Goal: Task Accomplishment & Management: Manage account settings

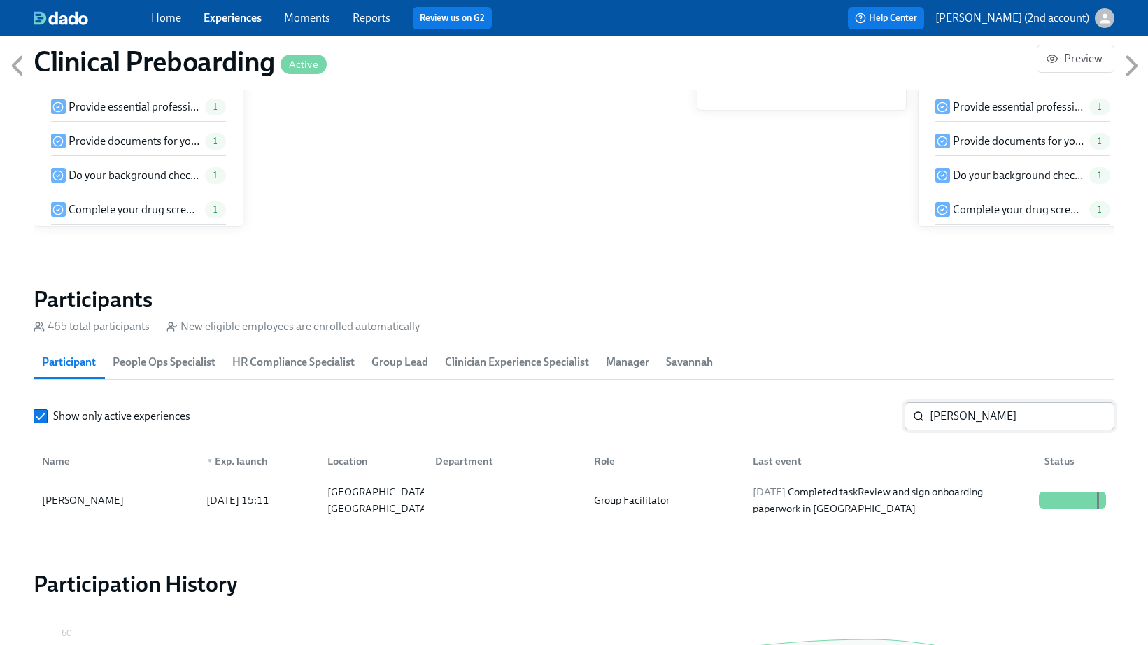
scroll to position [0, 16807]
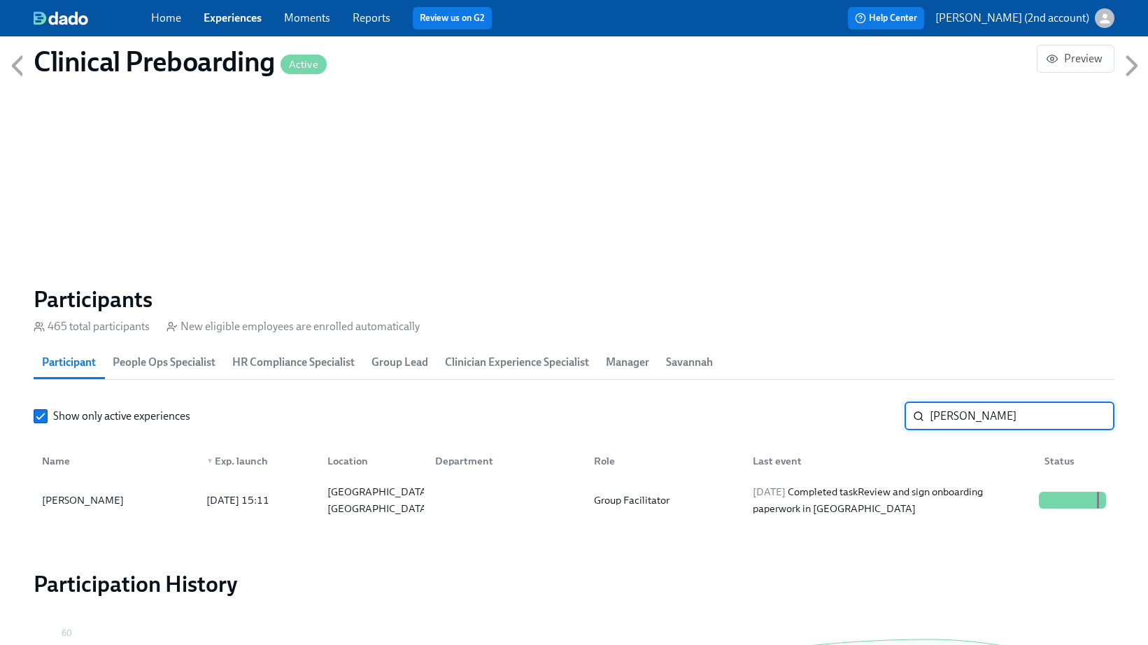
drag, startPoint x: 981, startPoint y: 418, endPoint x: 910, endPoint y: 416, distance: 71.4
click at [911, 416] on div "Sally Reyes ​" at bounding box center [1010, 416] width 210 height 28
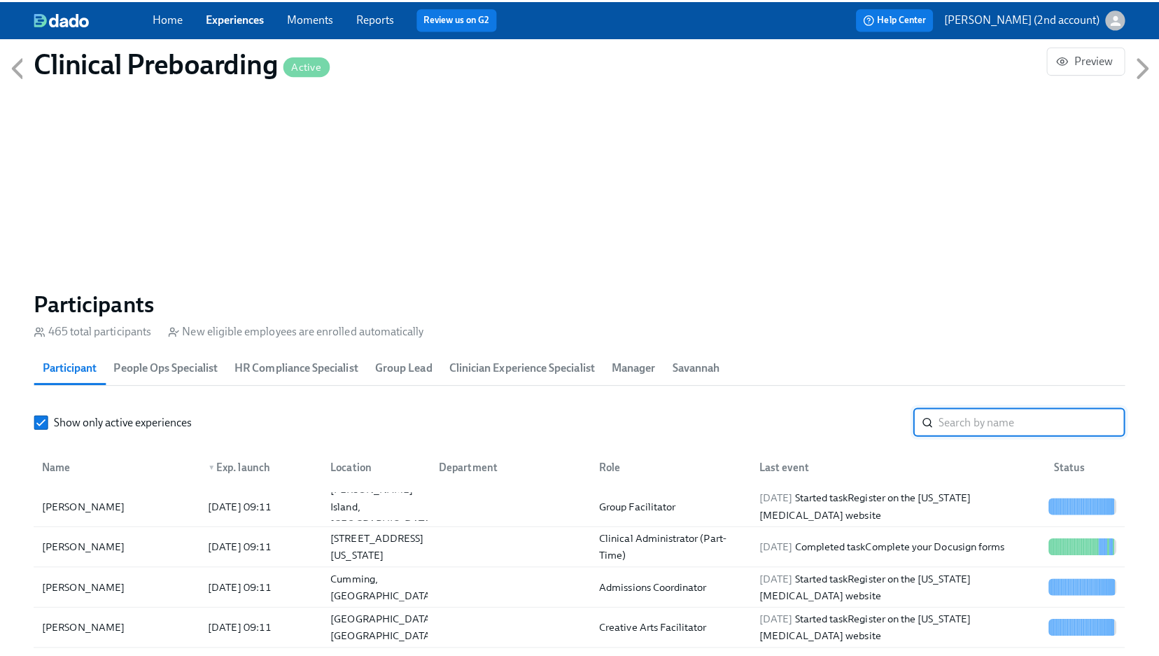
scroll to position [359, 0]
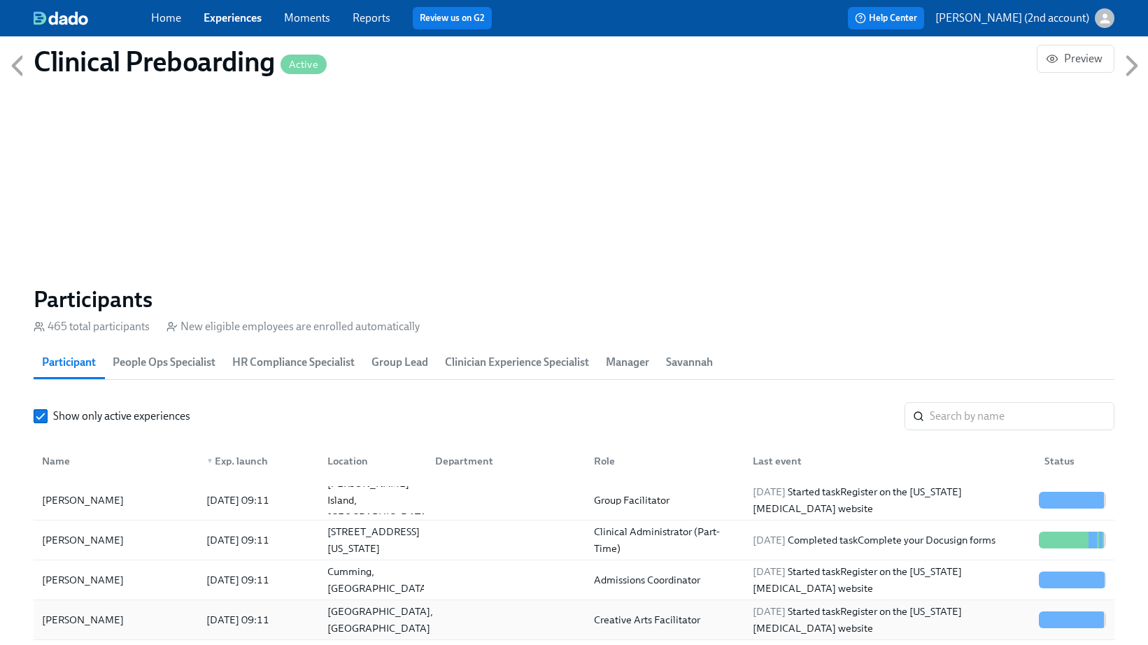
click at [362, 623] on div "[GEOGRAPHIC_DATA], [GEOGRAPHIC_DATA]" at bounding box center [380, 620] width 117 height 34
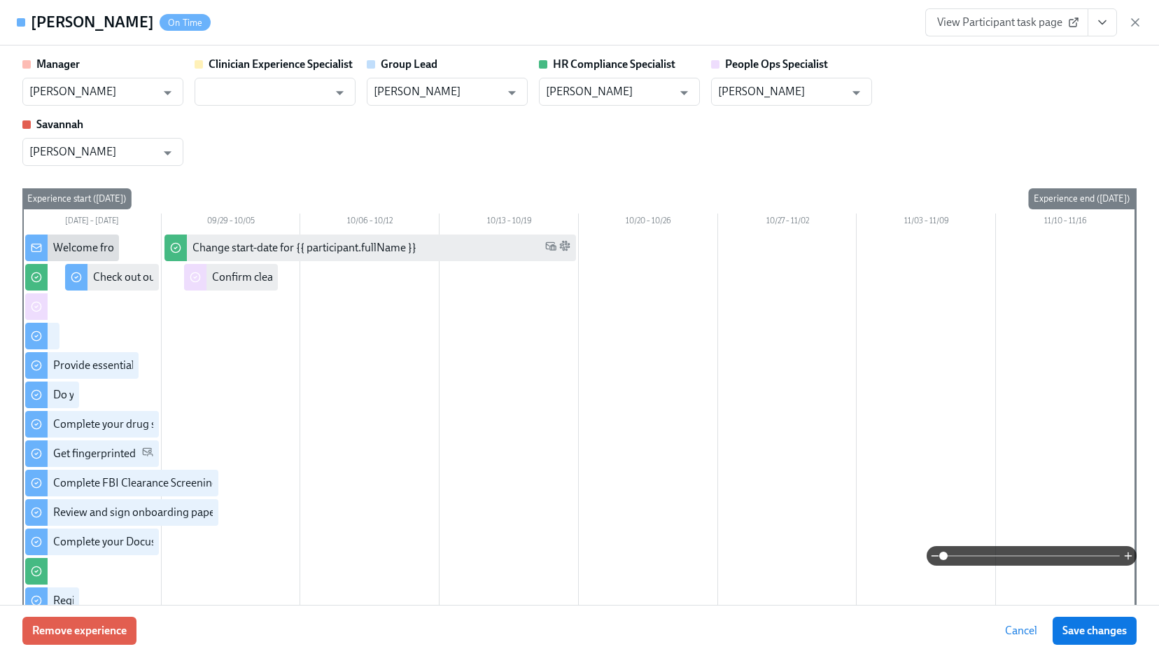
drag, startPoint x: 133, startPoint y: 22, endPoint x: 35, endPoint y: 15, distance: 98.2
click at [35, 15] on div "Alexander Hulett On Time" at bounding box center [121, 22] width 180 height 21
copy h4 "[PERSON_NAME]"
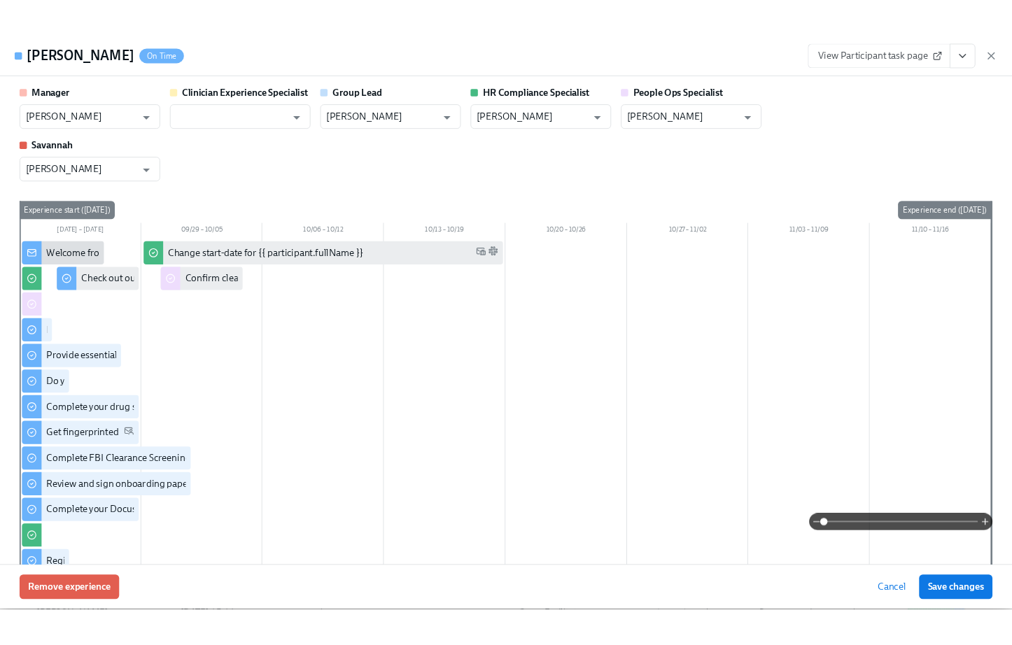
scroll to position [331, 0]
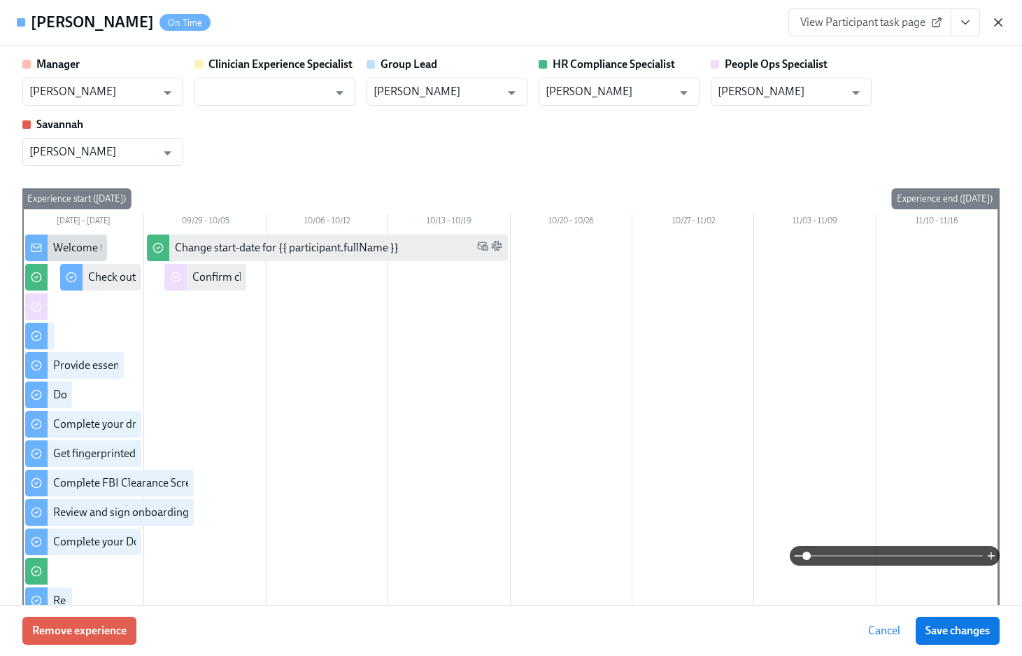
click at [1003, 22] on icon "button" at bounding box center [999, 22] width 14 height 14
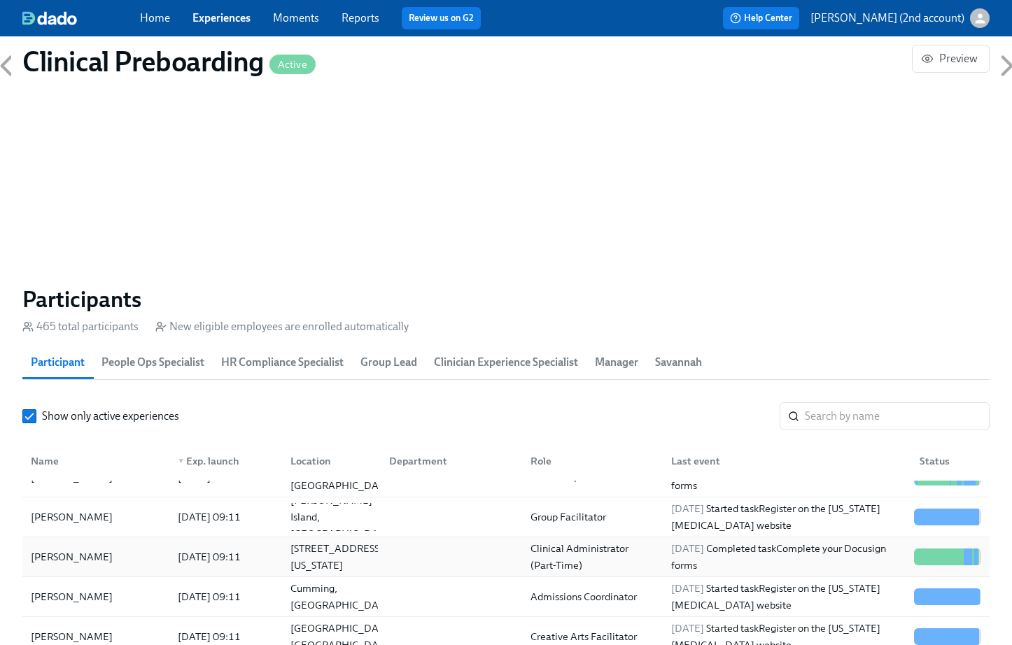
scroll to position [341, 0]
click at [265, 585] on div "[DATE] 09:11" at bounding box center [223, 598] width 113 height 28
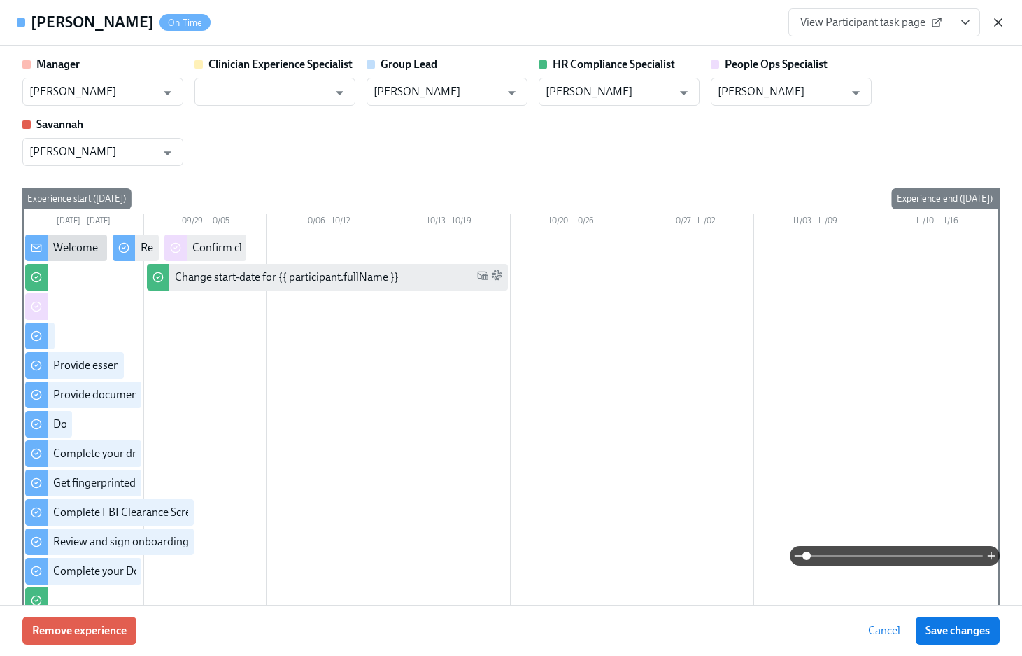
click at [1003, 27] on icon "button" at bounding box center [999, 22] width 14 height 14
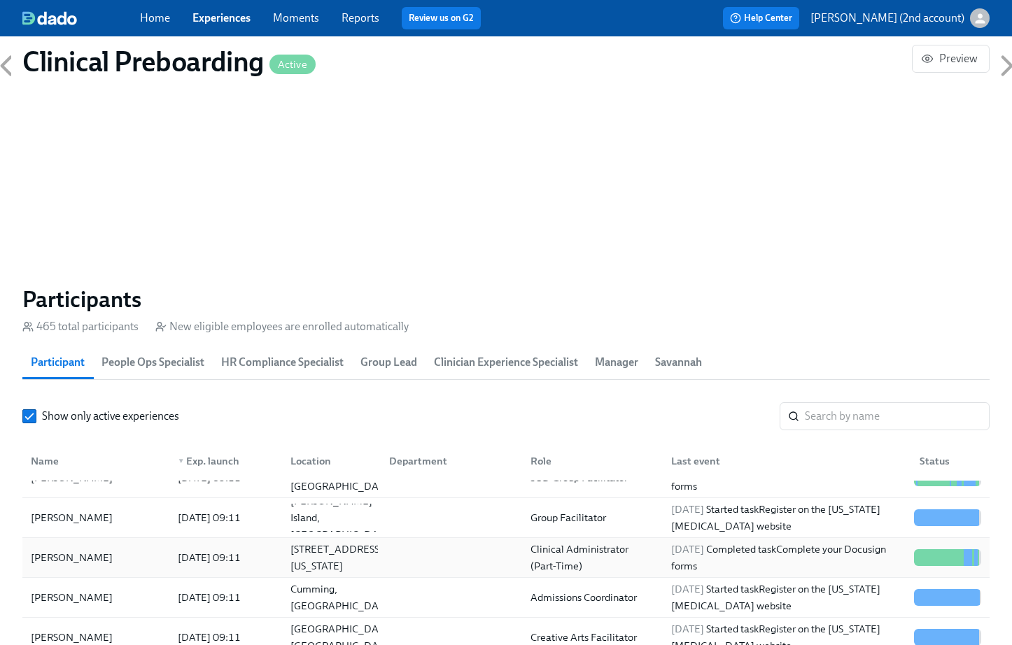
click at [94, 560] on div "[PERSON_NAME]" at bounding box center [71, 557] width 93 height 17
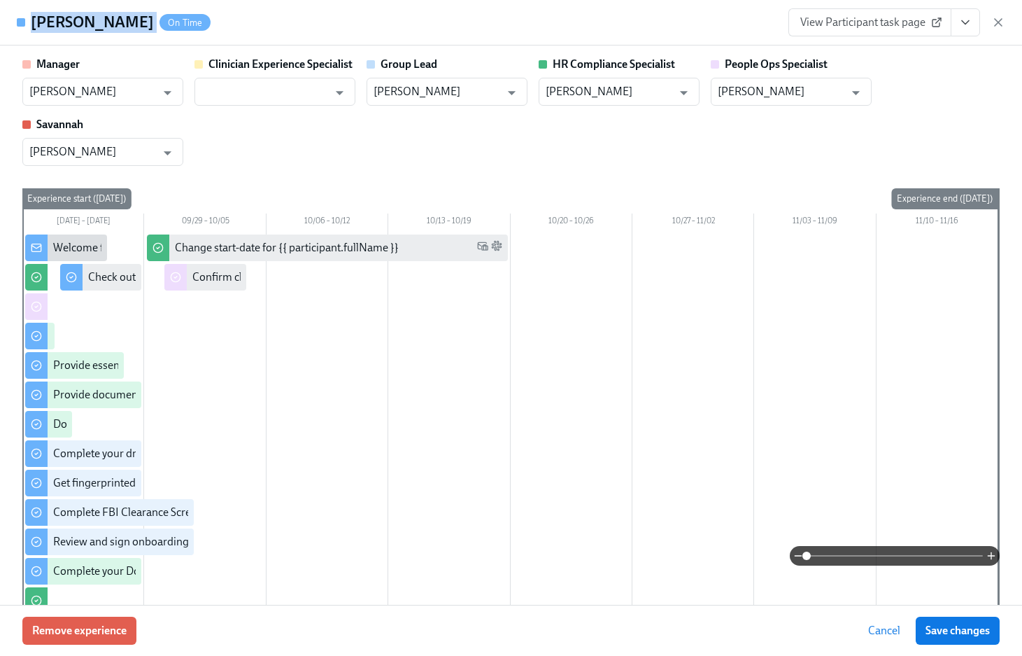
drag, startPoint x: 140, startPoint y: 23, endPoint x: 34, endPoint y: 29, distance: 105.8
click at [34, 29] on div "Rochelle Perera On Time" at bounding box center [121, 22] width 180 height 21
copy h4 "[PERSON_NAME]"
click at [999, 18] on icon "button" at bounding box center [999, 22] width 14 height 14
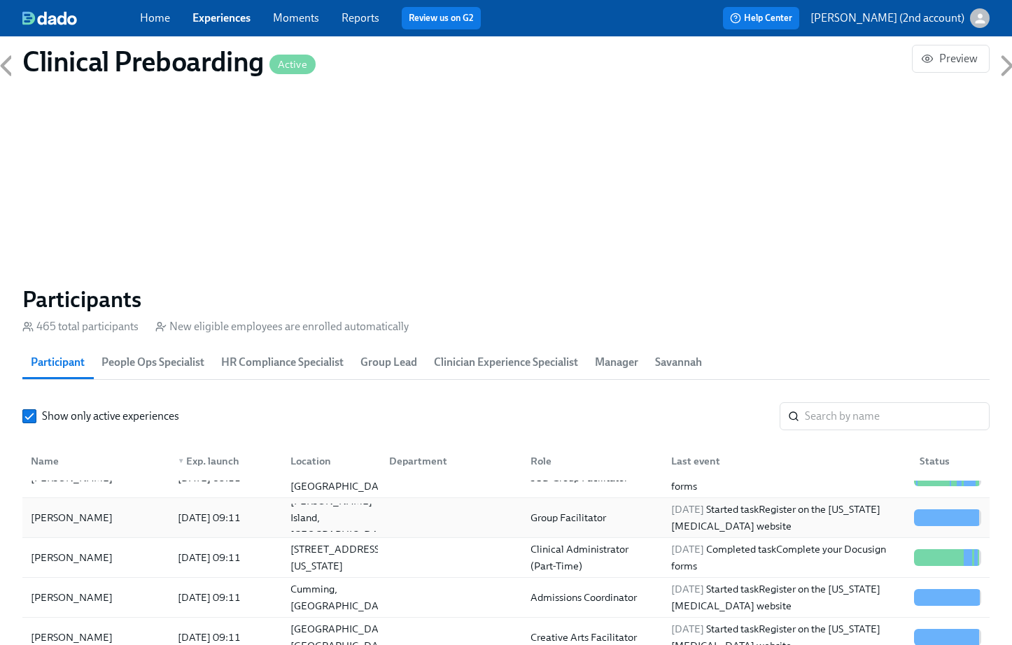
click at [60, 525] on div "[PERSON_NAME]" at bounding box center [71, 517] width 93 height 17
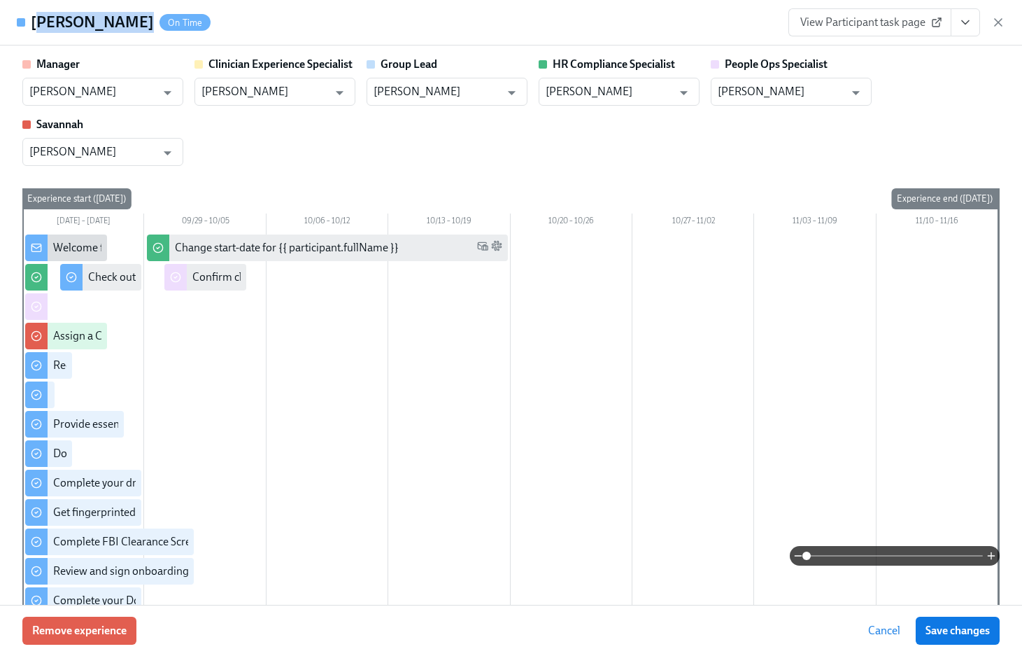
drag, startPoint x: 132, startPoint y: 24, endPoint x: 37, endPoint y: 30, distance: 94.6
click at [37, 30] on h4 "[PERSON_NAME]" at bounding box center [92, 22] width 123 height 21
drag, startPoint x: 30, startPoint y: 27, endPoint x: 138, endPoint y: 22, distance: 107.8
click at [138, 22] on div "Pamela Pepper On Time" at bounding box center [114, 22] width 194 height 21
copy div "[PERSON_NAME]"
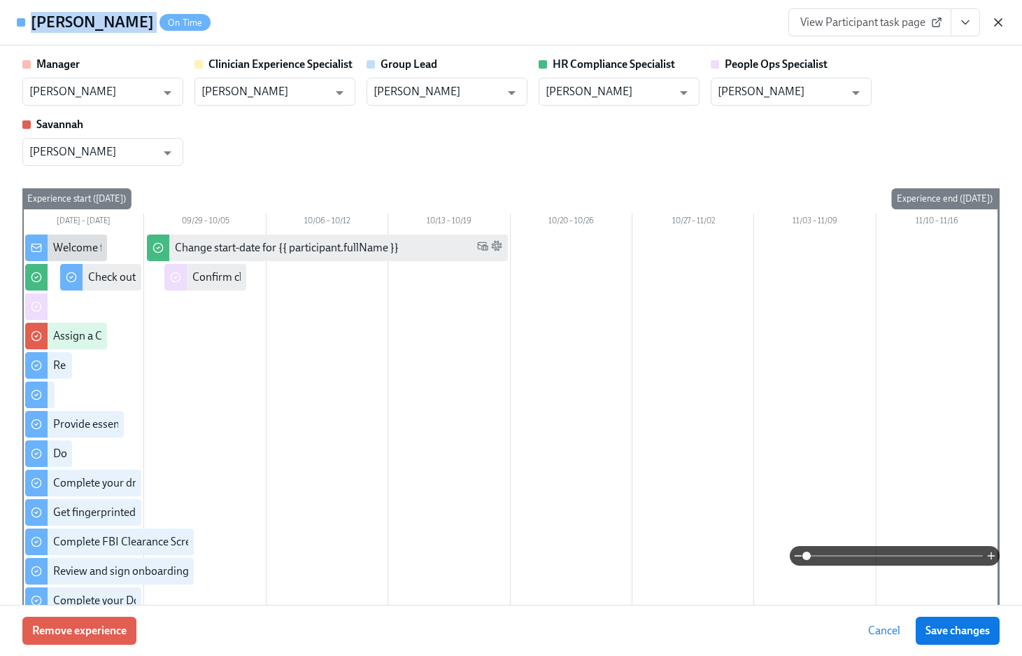
click at [996, 25] on icon "button" at bounding box center [998, 22] width 7 height 7
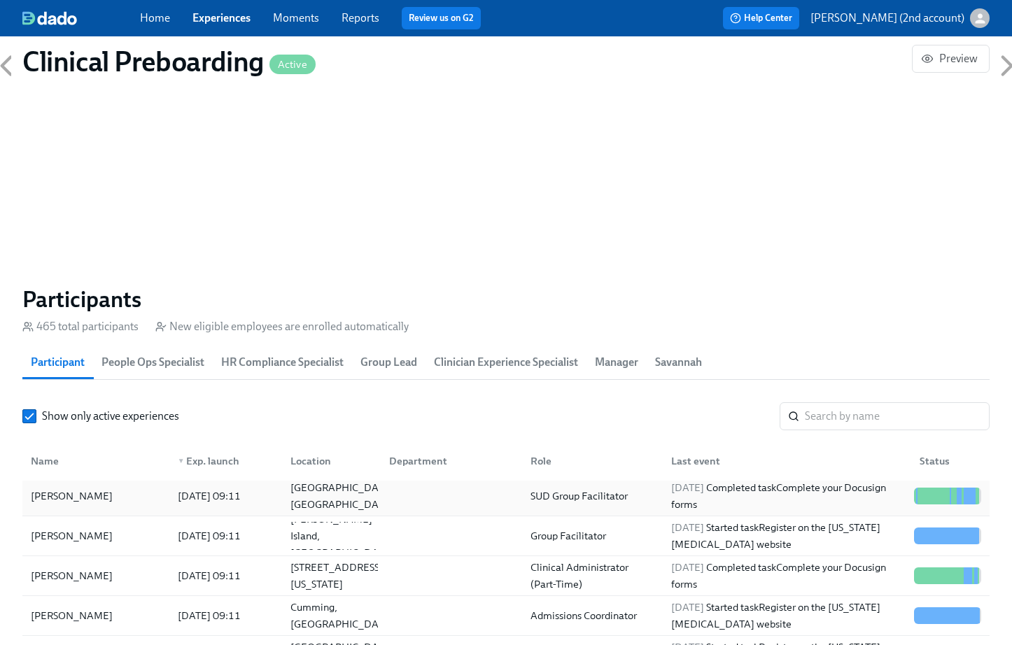
scroll to position [314, 0]
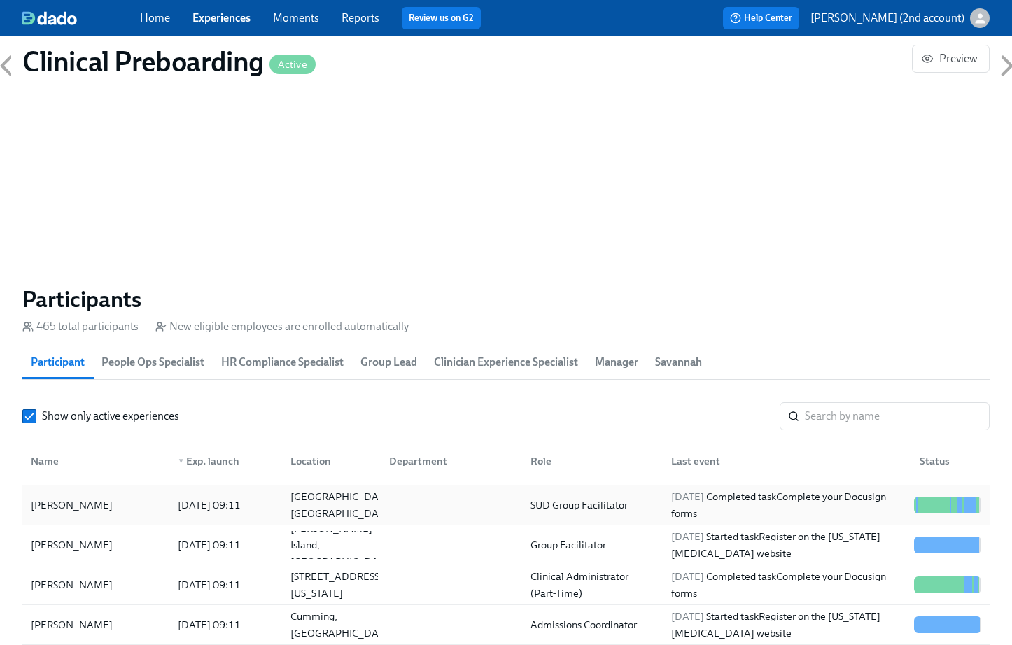
click at [75, 517] on div "[PERSON_NAME]" at bounding box center [95, 505] width 141 height 28
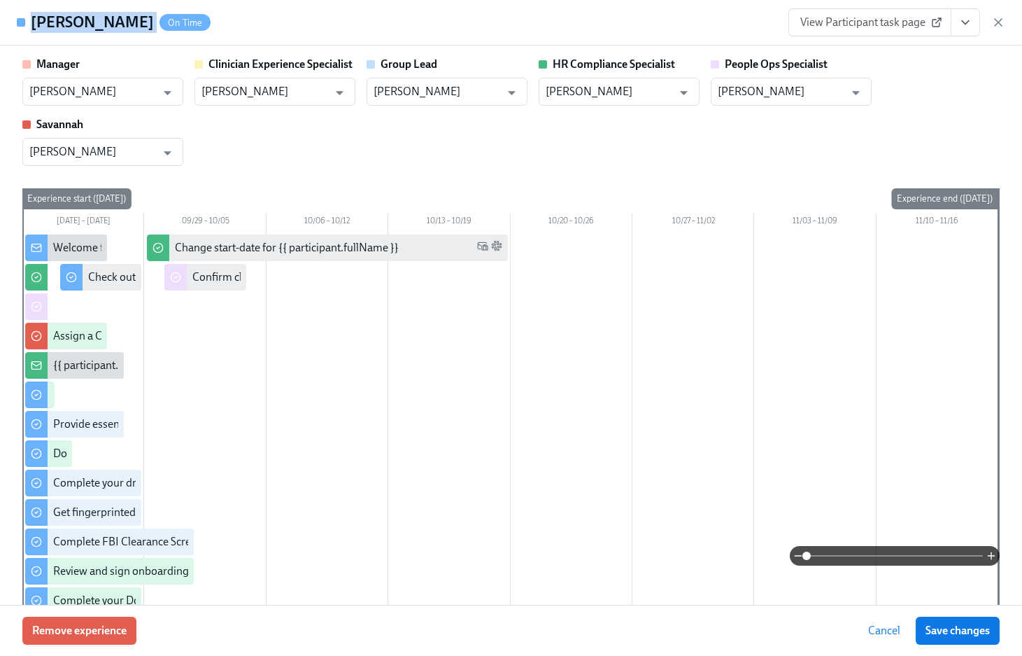
drag, startPoint x: 160, startPoint y: 25, endPoint x: 34, endPoint y: 21, distance: 126.0
click at [34, 21] on div "Matthias Litzmann On Time" at bounding box center [121, 22] width 180 height 21
copy h4 "[PERSON_NAME]"
click at [999, 20] on icon "button" at bounding box center [998, 22] width 7 height 7
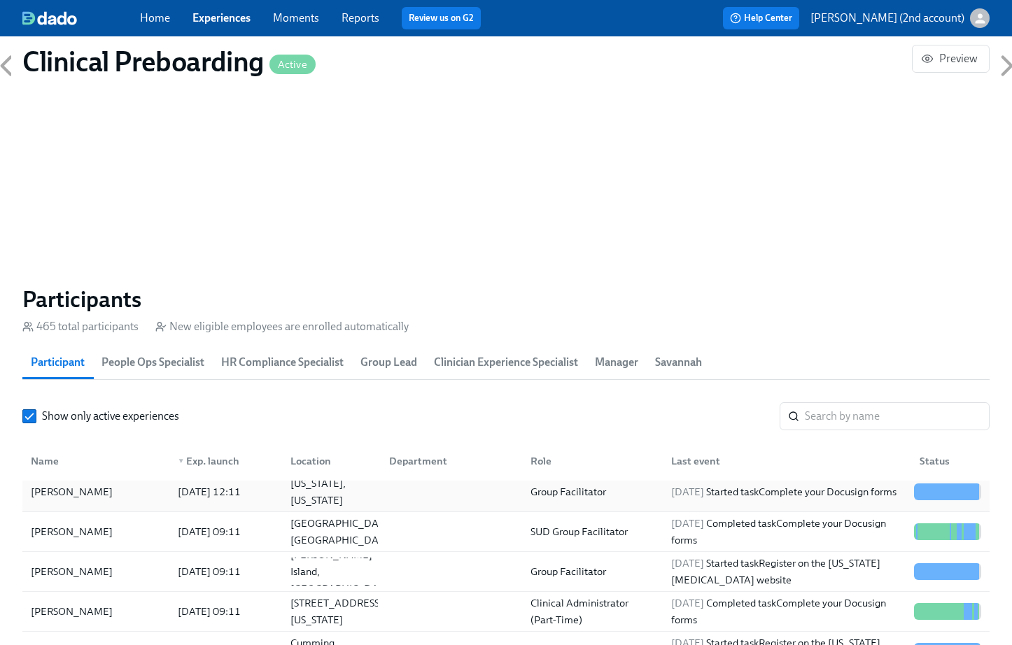
scroll to position [285, 0]
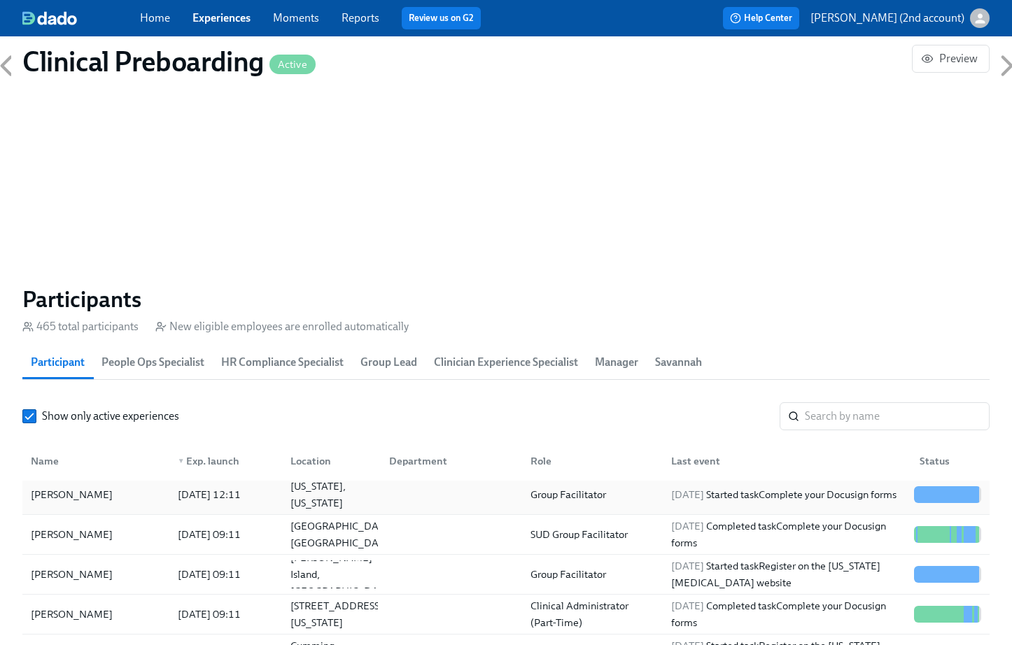
click at [106, 499] on div "[PERSON_NAME]" at bounding box center [95, 495] width 141 height 28
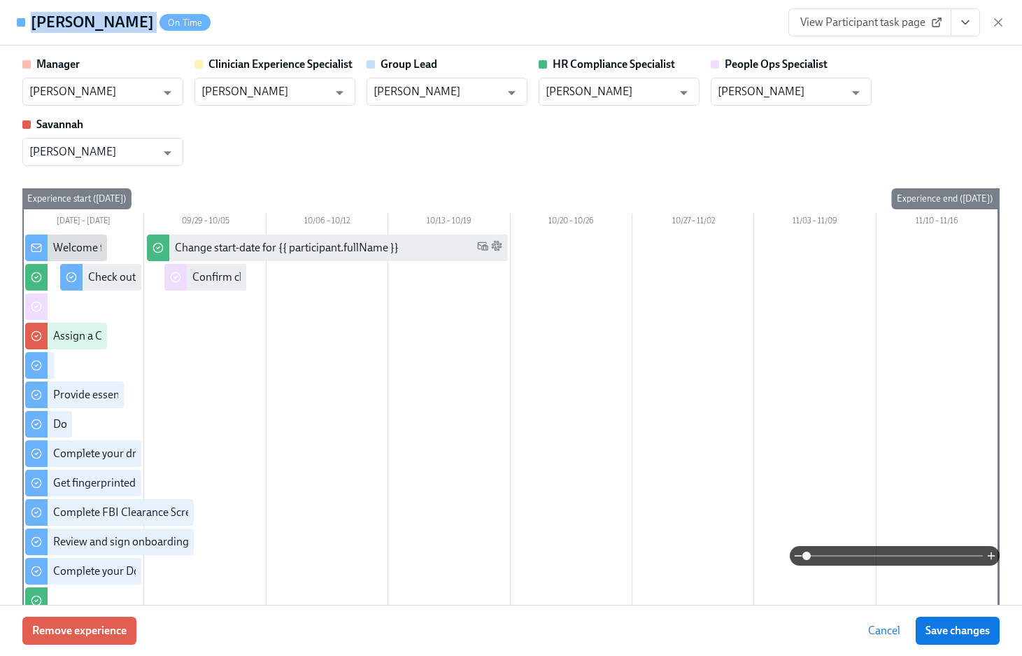
drag, startPoint x: 93, startPoint y: 25, endPoint x: 31, endPoint y: 23, distance: 61.6
click at [31, 23] on div "DeKhari Dixon On Time" at bounding box center [121, 22] width 180 height 21
click at [995, 24] on icon "button" at bounding box center [999, 22] width 14 height 14
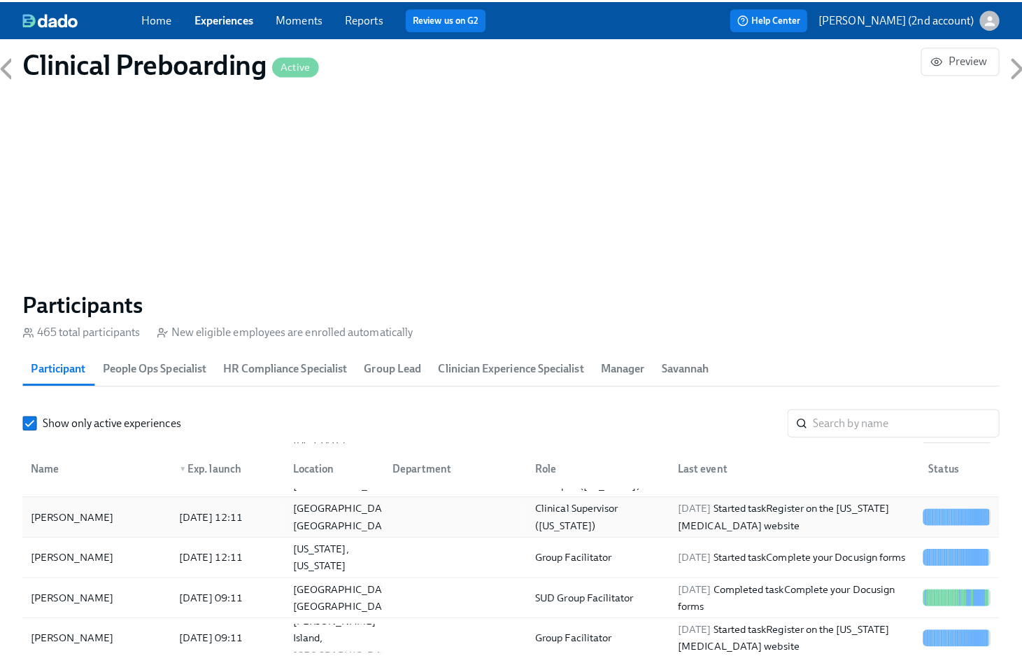
scroll to position [223, 0]
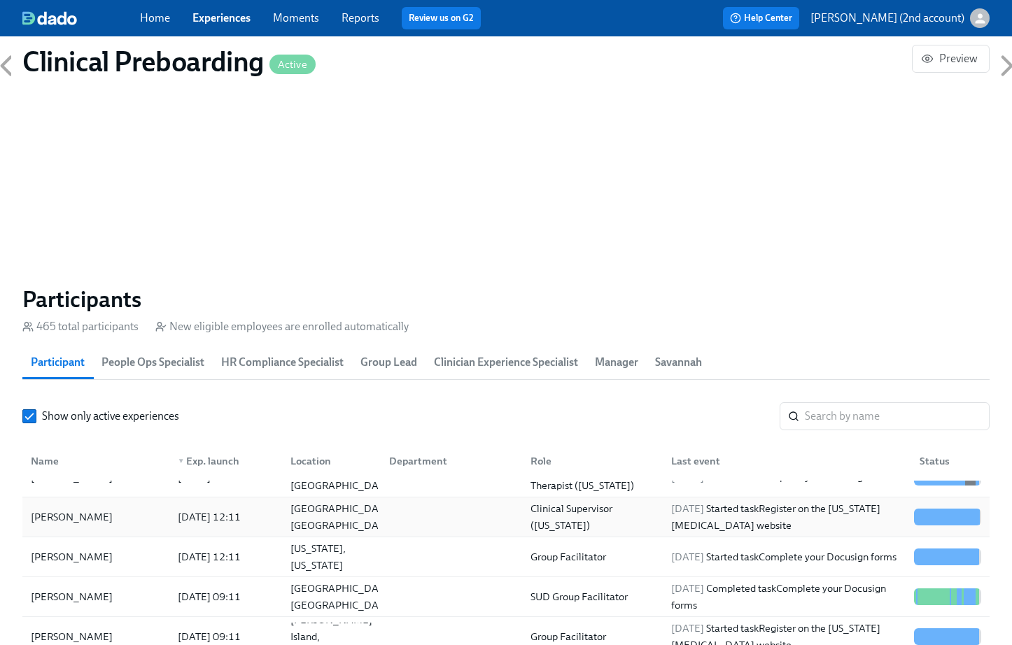
click at [124, 515] on div "[PERSON_NAME]" at bounding box center [95, 517] width 141 height 28
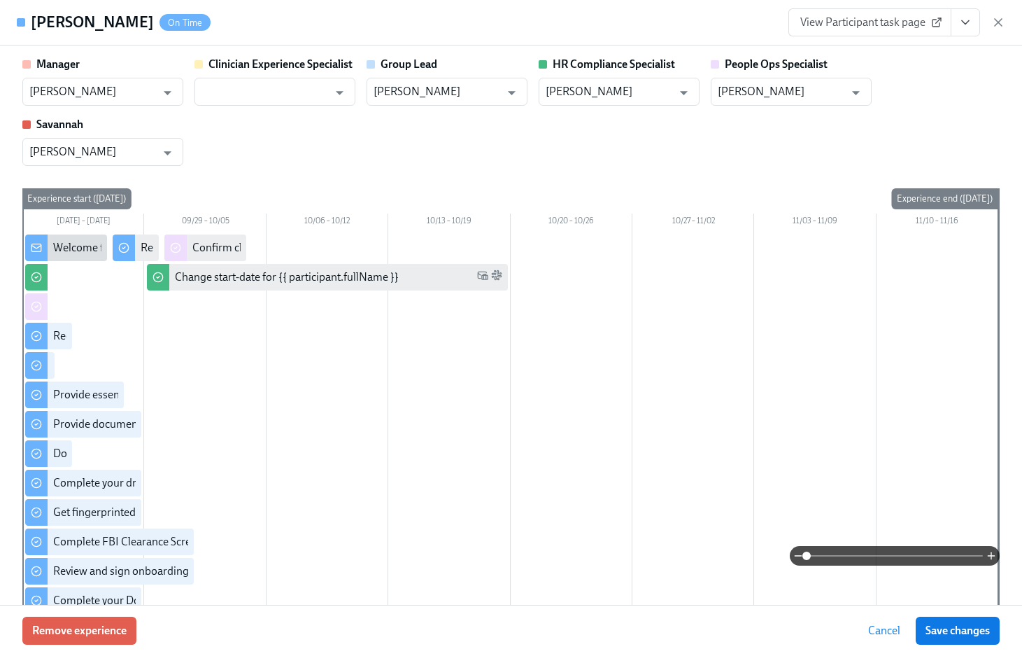
drag, startPoint x: 141, startPoint y: 27, endPoint x: 34, endPoint y: 6, distance: 109.0
click at [34, 6] on div "Shannon Nichols On Time View Participant task page" at bounding box center [511, 22] width 1022 height 45
copy h4 "[PERSON_NAME]"
click at [763, 87] on input "[PERSON_NAME]" at bounding box center [781, 92] width 127 height 28
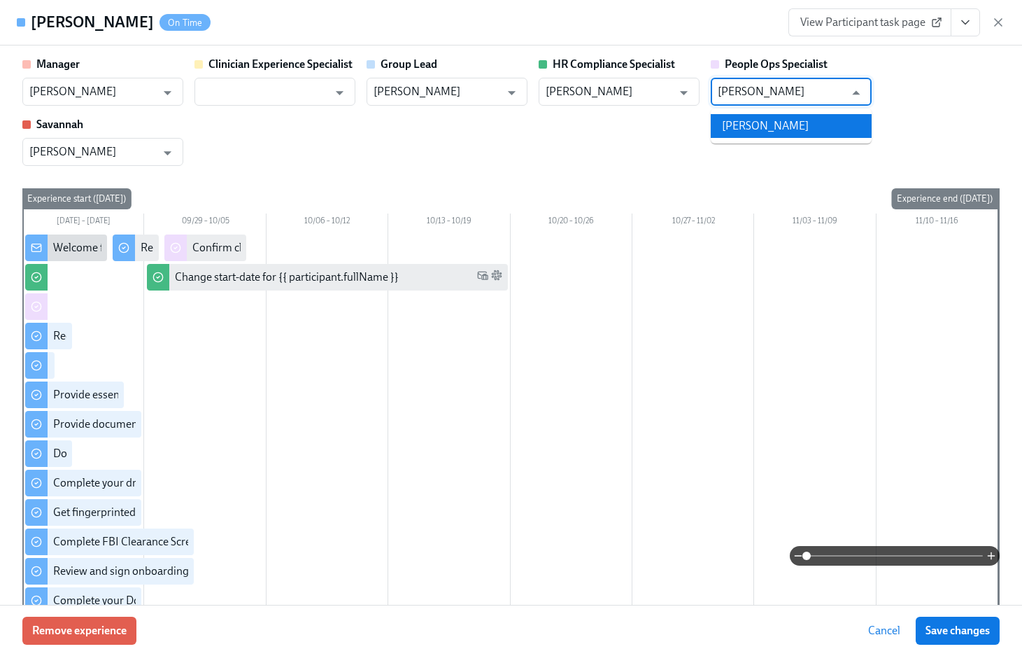
click at [793, 127] on li "Brianna Keach" at bounding box center [791, 126] width 161 height 24
type input "Brianna Keach"
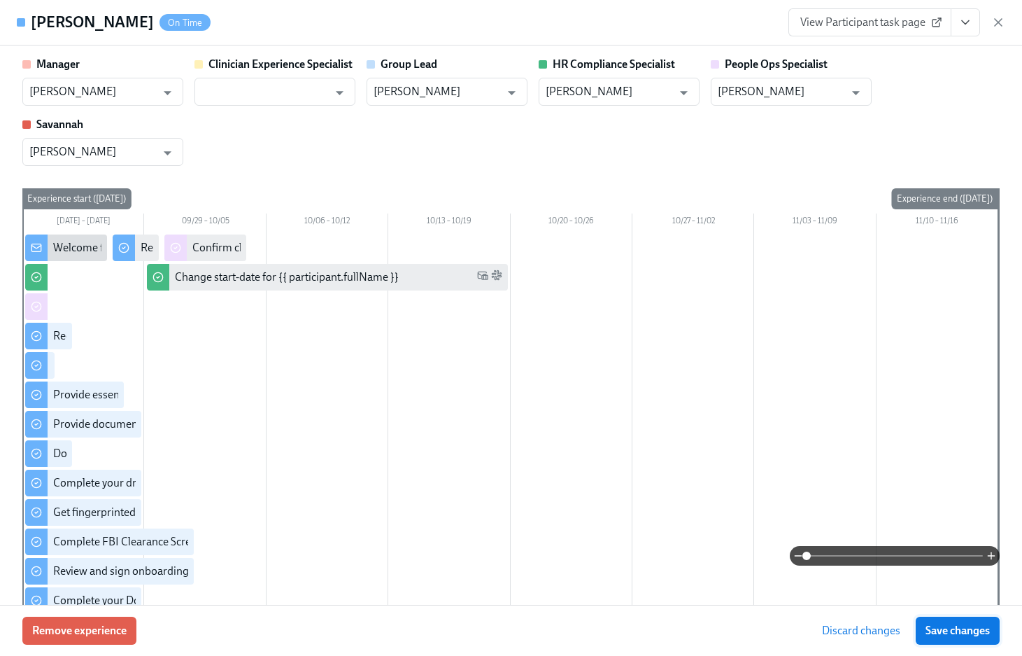
click at [987, 633] on span "Save changes" at bounding box center [958, 630] width 64 height 14
type input "Brianna Keach"
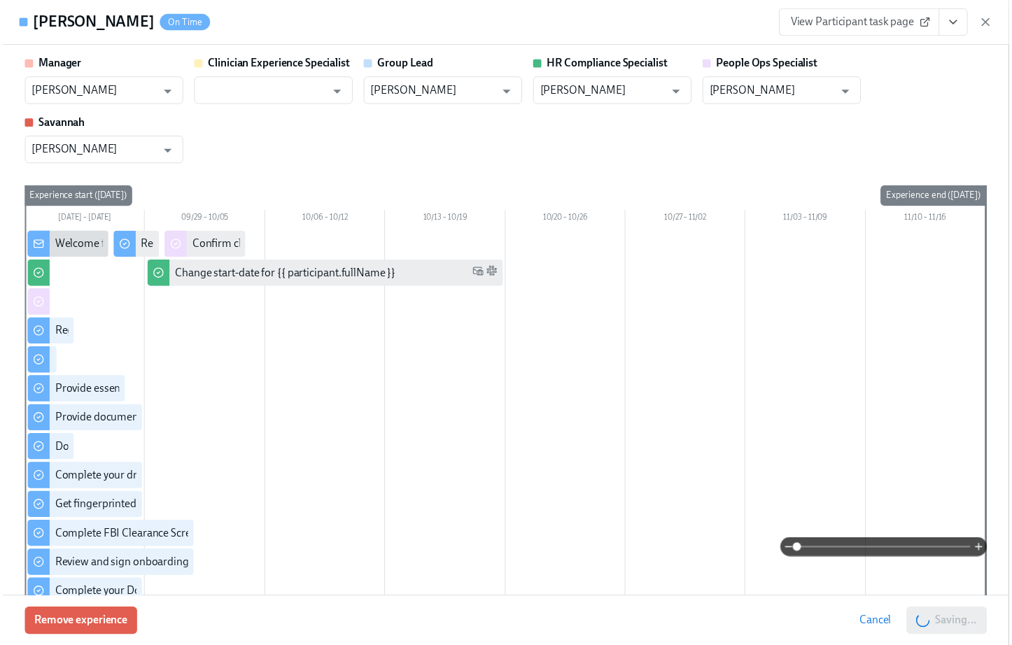
scroll to position [0, 16932]
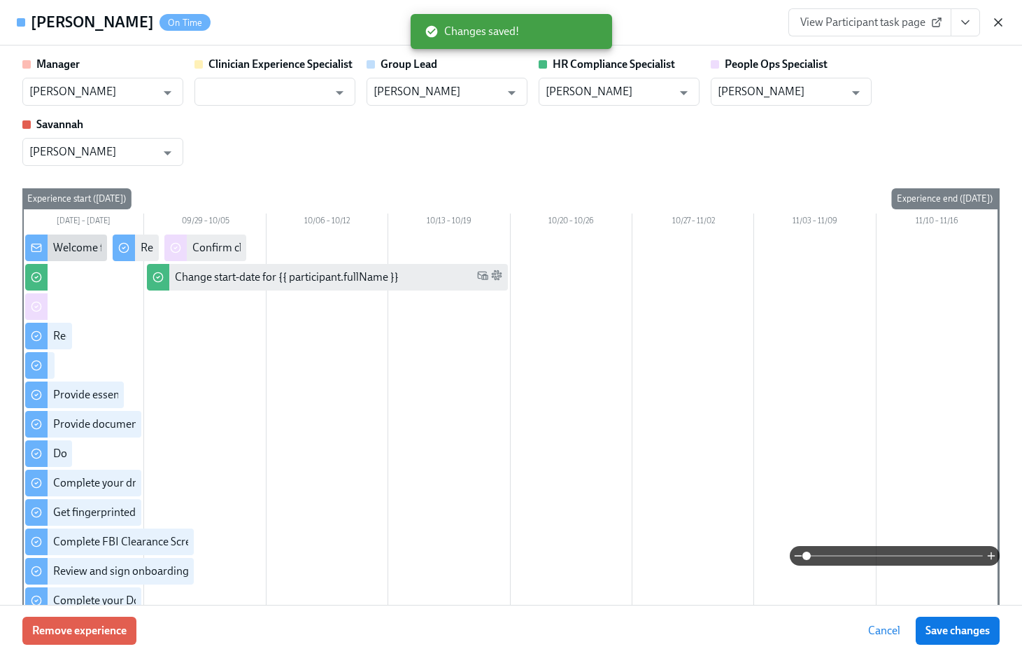
click at [1001, 23] on icon "button" at bounding box center [999, 22] width 14 height 14
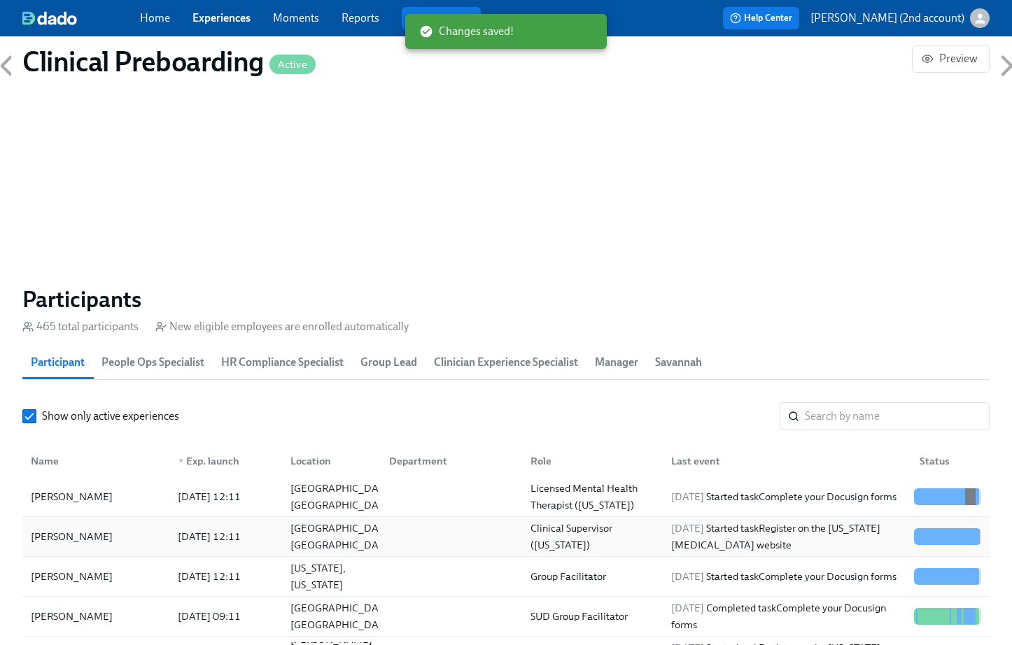
scroll to position [202, 0]
click at [106, 507] on div "[PERSON_NAME]" at bounding box center [95, 498] width 141 height 28
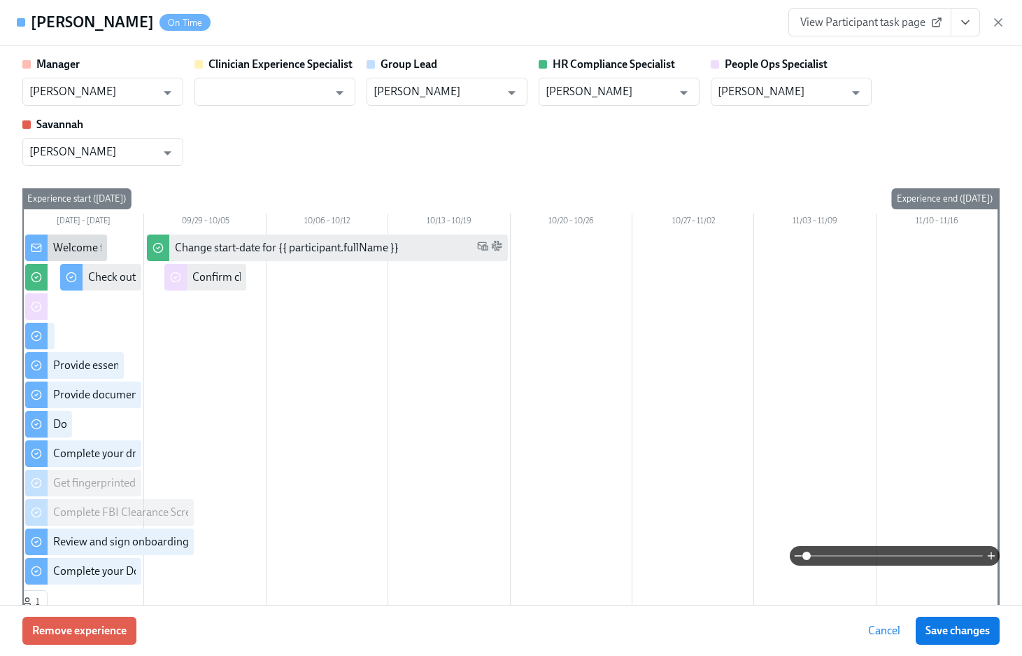
drag, startPoint x: 136, startPoint y: 22, endPoint x: 14, endPoint y: 23, distance: 122.5
click at [14, 23] on div "Danielle Minner On Time View Participant task page" at bounding box center [511, 22] width 1022 height 45
copy div "[PERSON_NAME]"
click at [992, 21] on icon "button" at bounding box center [999, 22] width 14 height 14
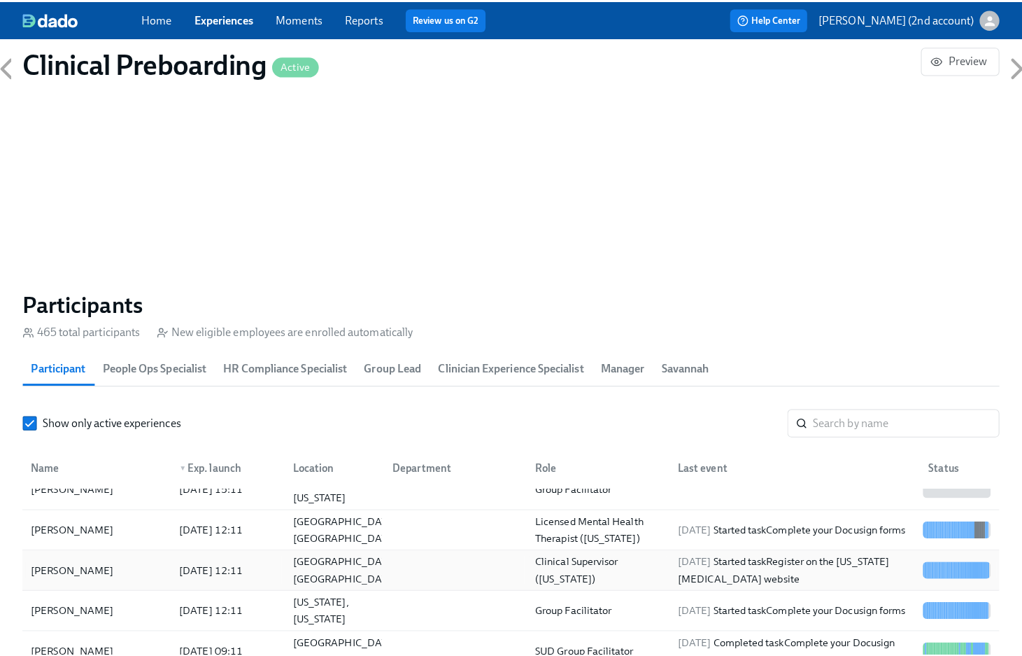
scroll to position [157, 0]
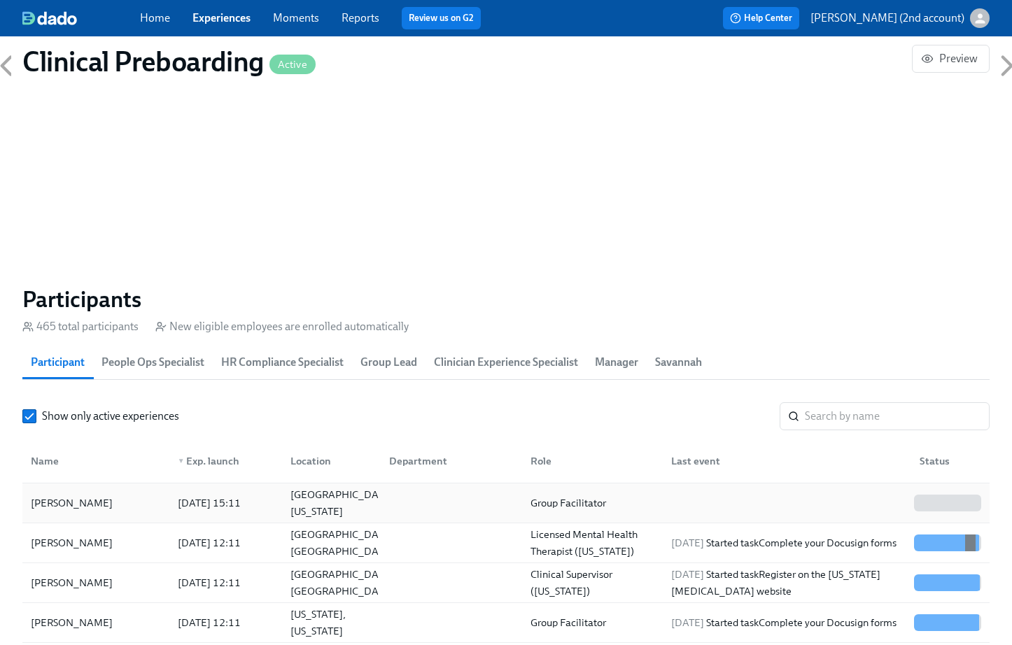
click at [110, 510] on div "[PERSON_NAME]" at bounding box center [71, 503] width 93 height 17
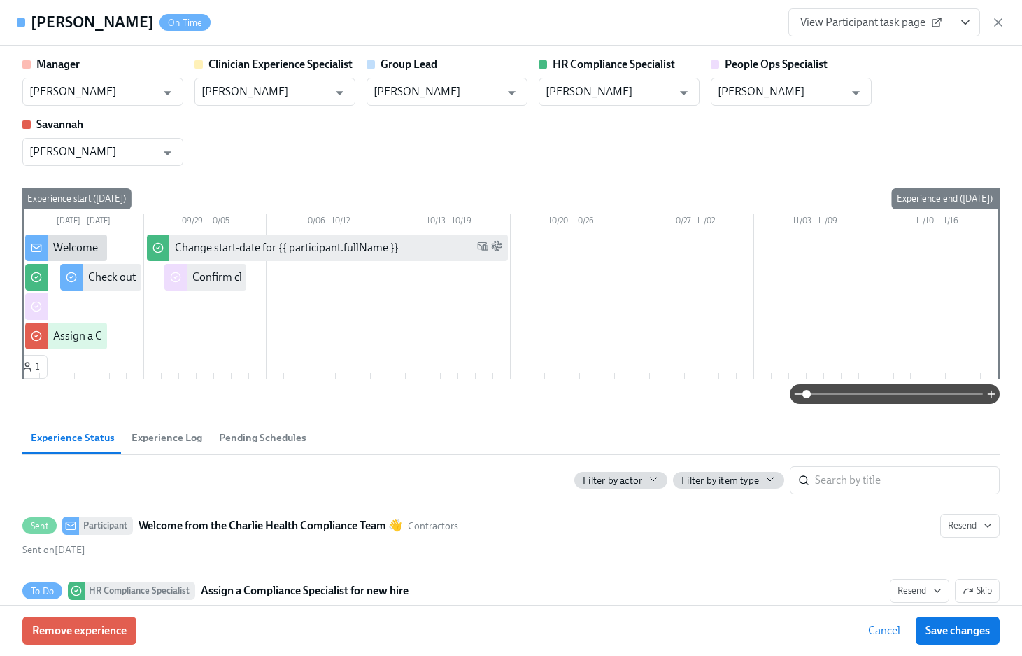
drag, startPoint x: 207, startPoint y: 27, endPoint x: 12, endPoint y: 27, distance: 195.2
click at [12, 27] on div "Lianna Erickson-Trembath On Time View Participant task page" at bounding box center [511, 22] width 1022 height 45
copy div "[PERSON_NAME]"
click at [774, 92] on input "[PERSON_NAME]" at bounding box center [781, 92] width 127 height 28
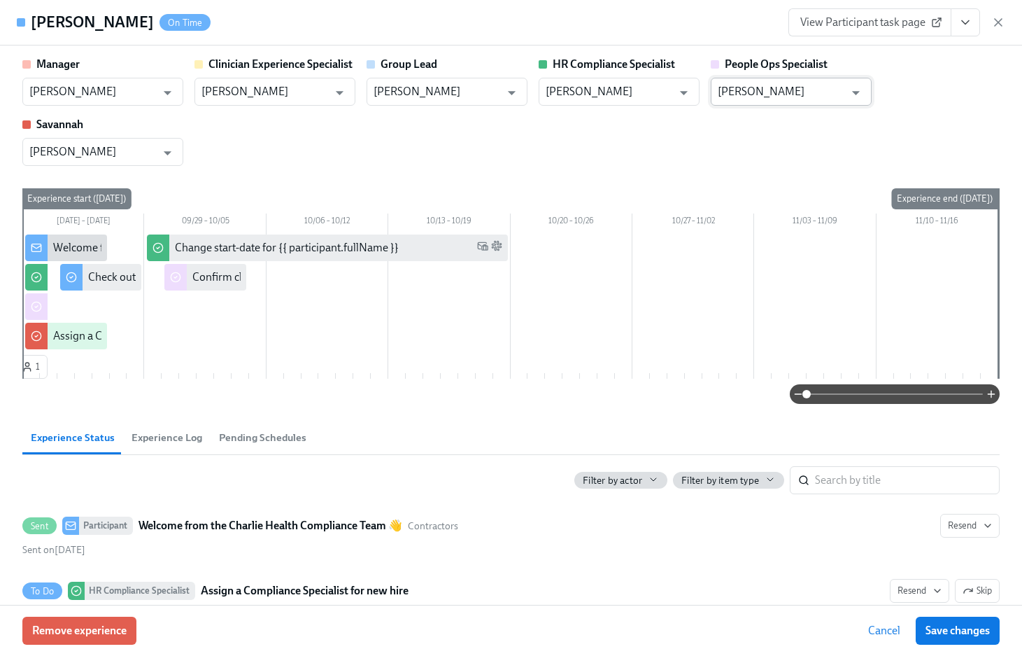
click at [774, 92] on input "[PERSON_NAME]" at bounding box center [781, 92] width 127 height 28
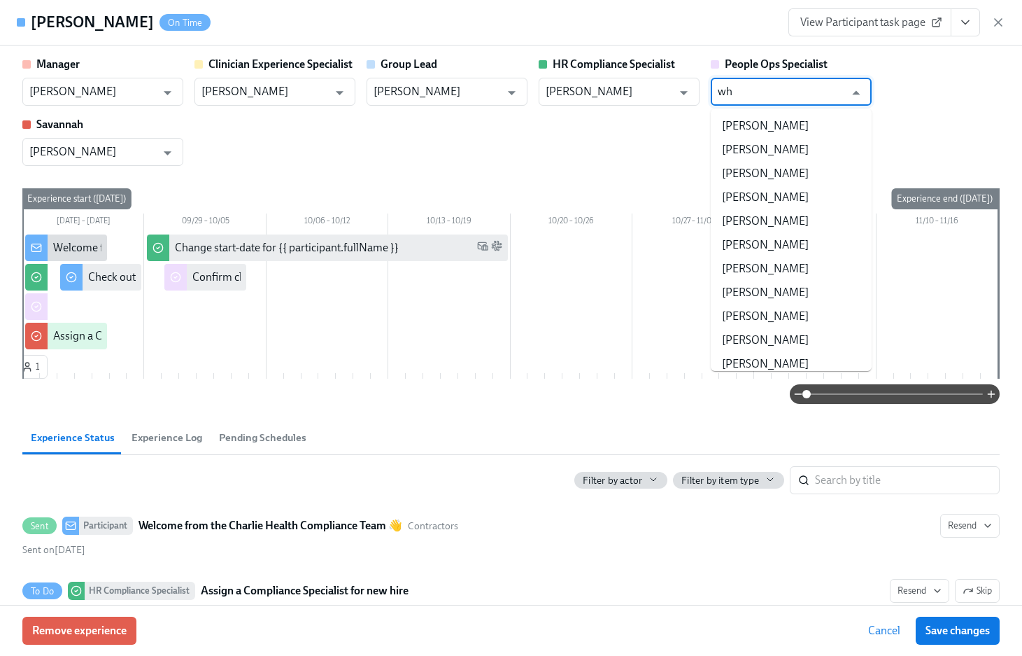
type input "w"
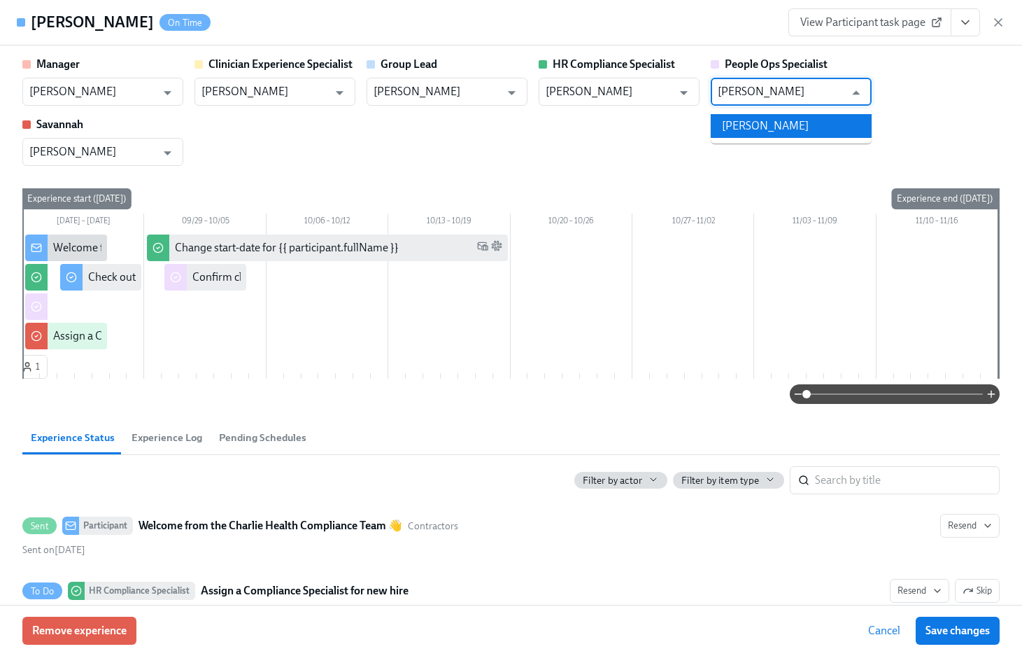
click at [742, 121] on li "Paige White" at bounding box center [791, 126] width 161 height 24
type input "Paige White"
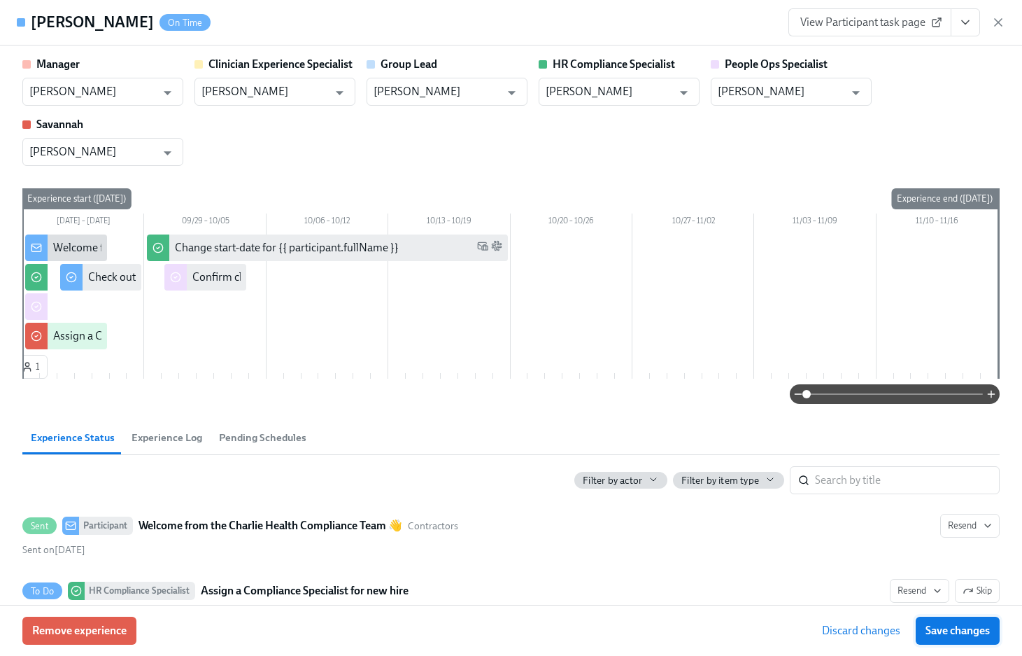
click at [966, 625] on span "Save changes" at bounding box center [958, 630] width 64 height 14
type input "Paige White"
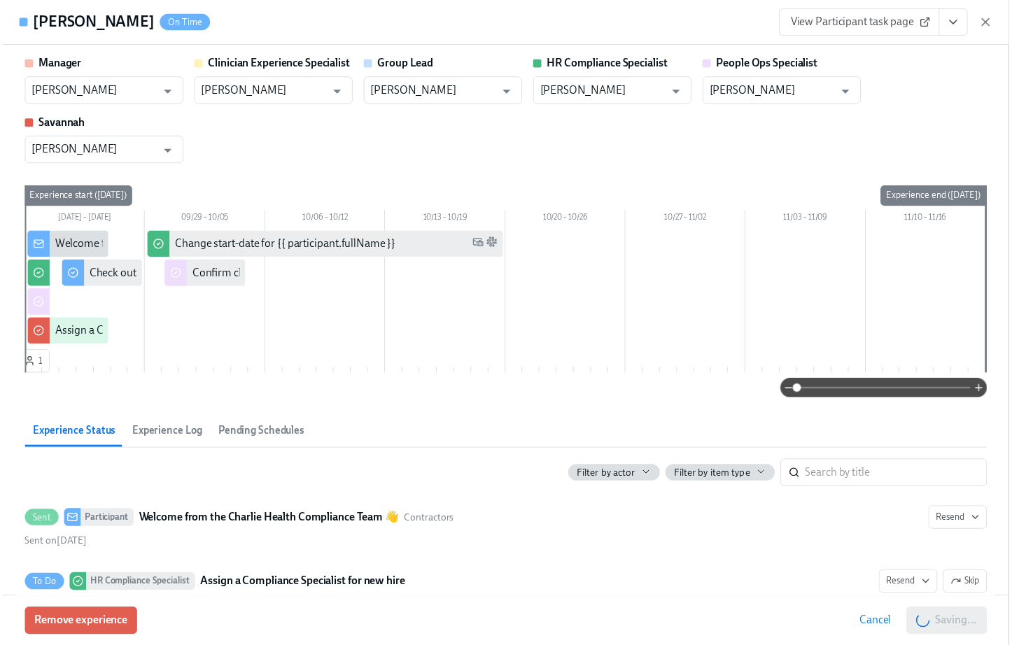
scroll to position [0, 16932]
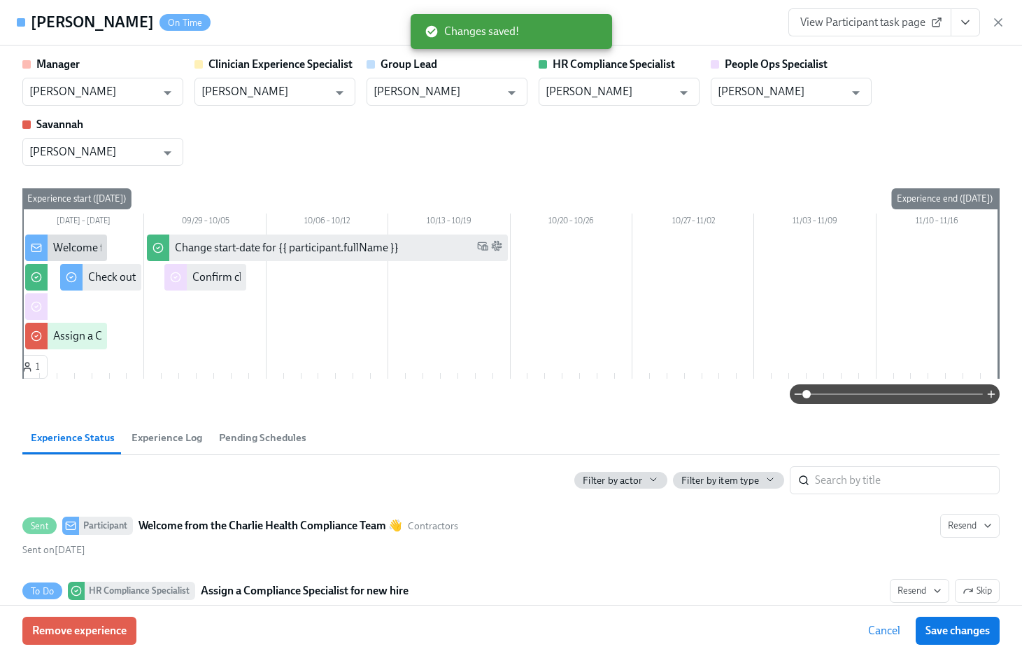
click at [996, 22] on icon "button" at bounding box center [999, 22] width 14 height 14
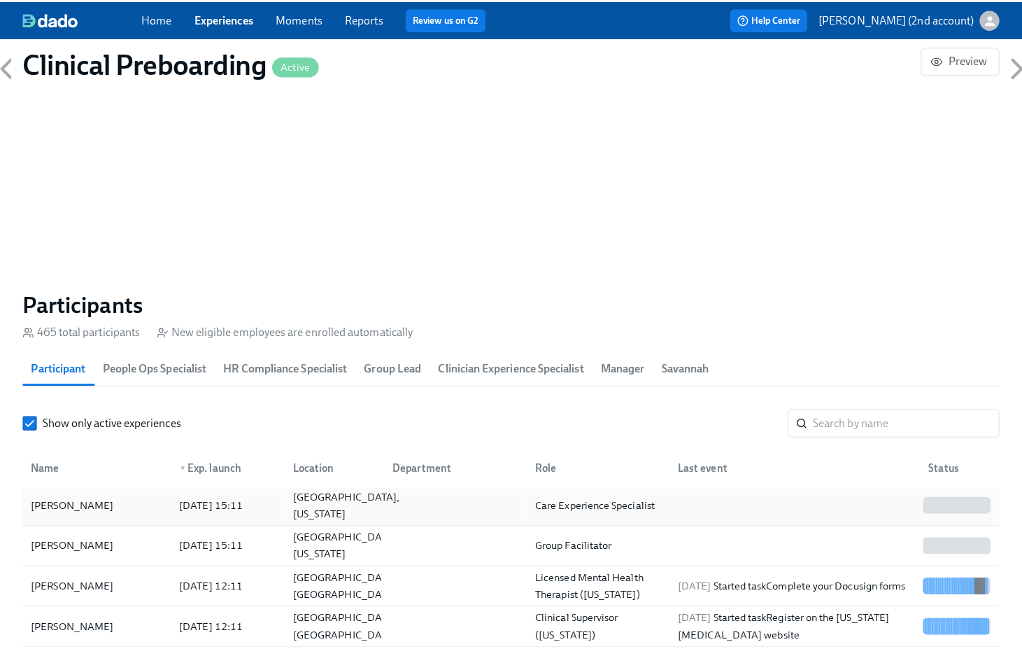
scroll to position [122, 0]
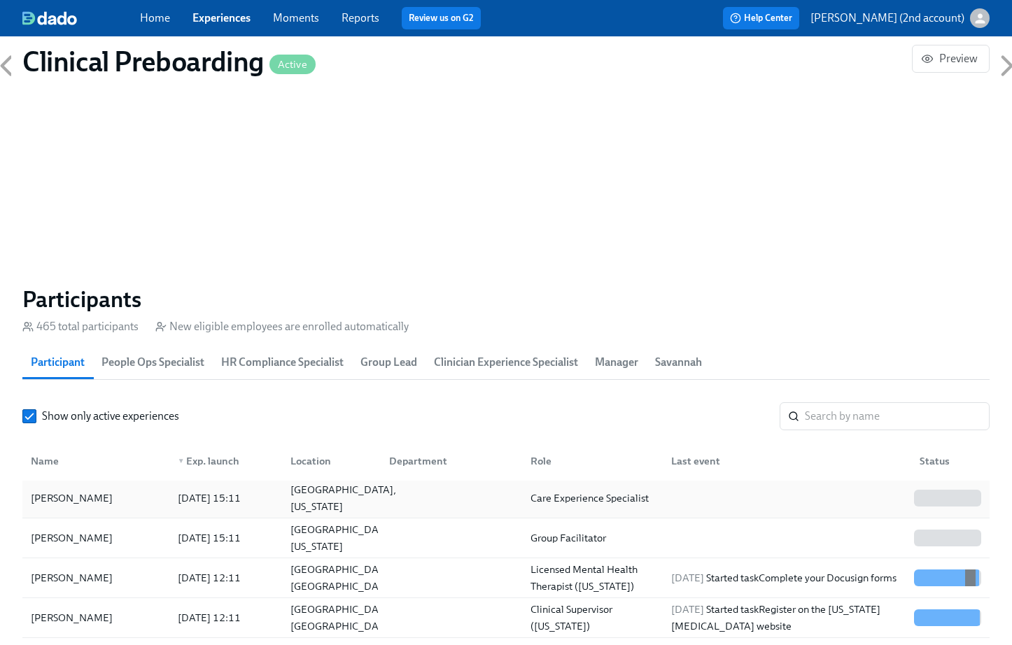
click at [326, 505] on div "[GEOGRAPHIC_DATA], [US_STATE]" at bounding box center [343, 498] width 117 height 34
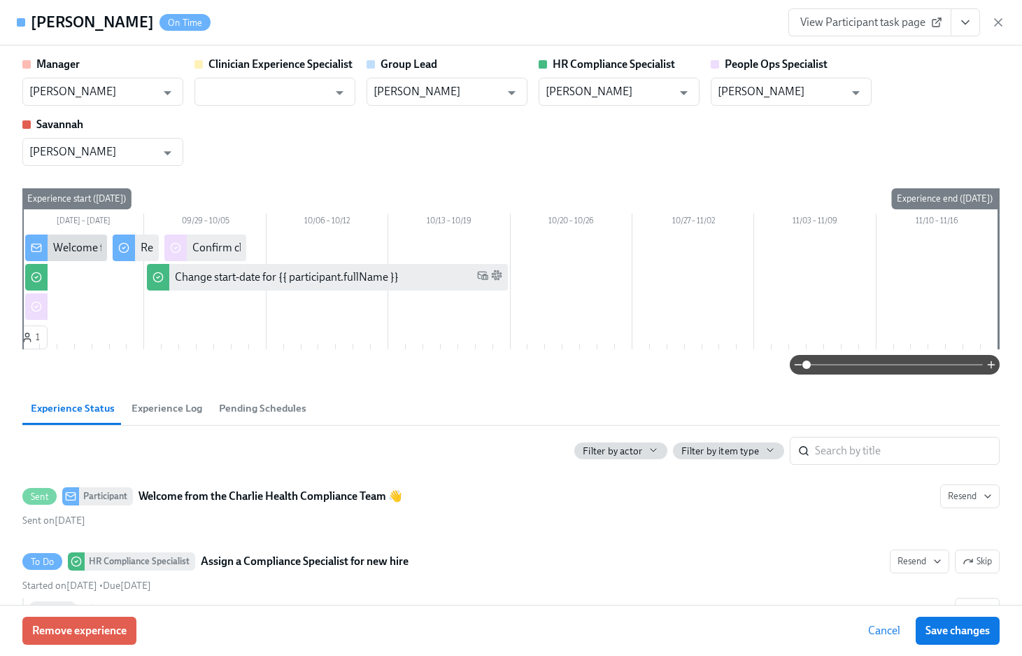
drag, startPoint x: 127, startPoint y: 22, endPoint x: 13, endPoint y: 20, distance: 114.1
click at [13, 20] on div "Ashley Richter On Time View Participant task page" at bounding box center [511, 22] width 1022 height 45
copy div "[PERSON_NAME]"
click at [793, 94] on input "[PERSON_NAME]" at bounding box center [781, 92] width 127 height 28
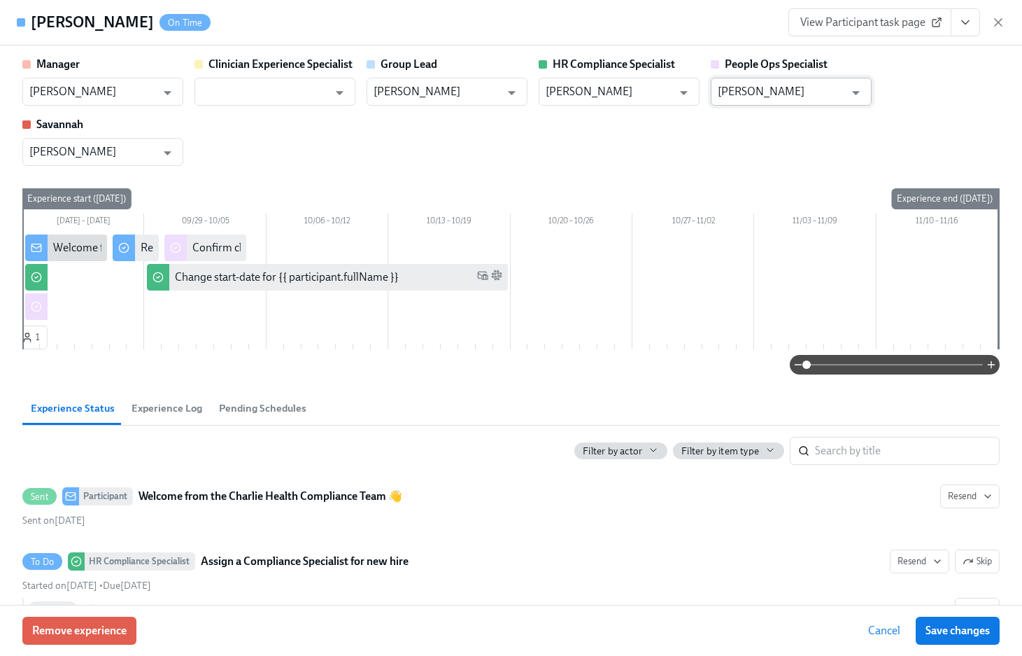
click at [793, 94] on input "[PERSON_NAME]" at bounding box center [781, 92] width 127 height 28
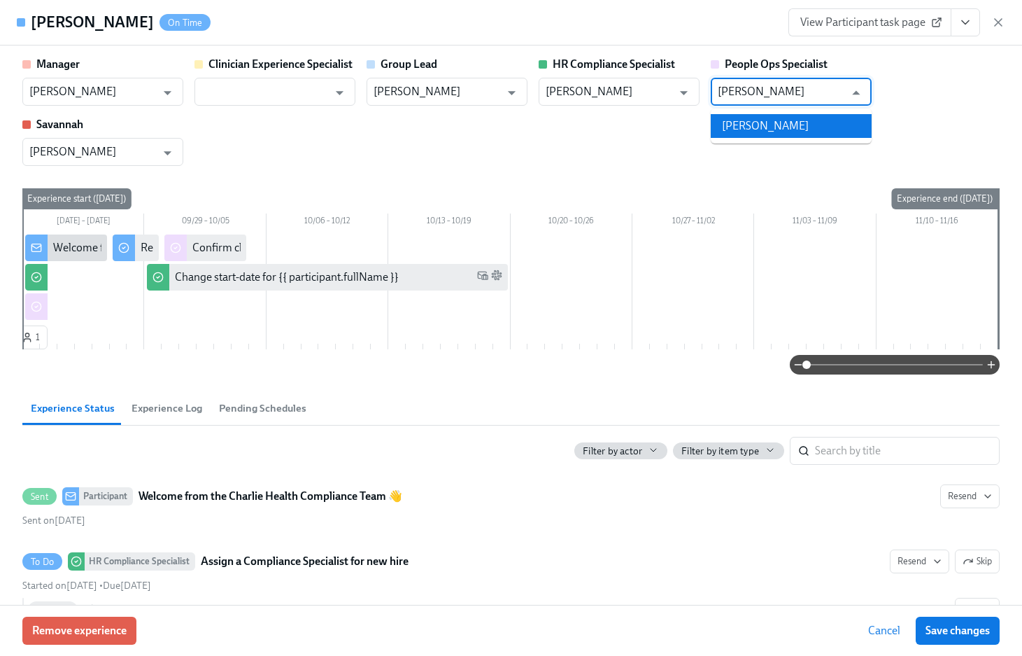
click at [785, 122] on li "[PERSON_NAME]" at bounding box center [791, 126] width 161 height 24
type input "[PERSON_NAME]"
click at [950, 626] on span "Save changes" at bounding box center [958, 630] width 64 height 14
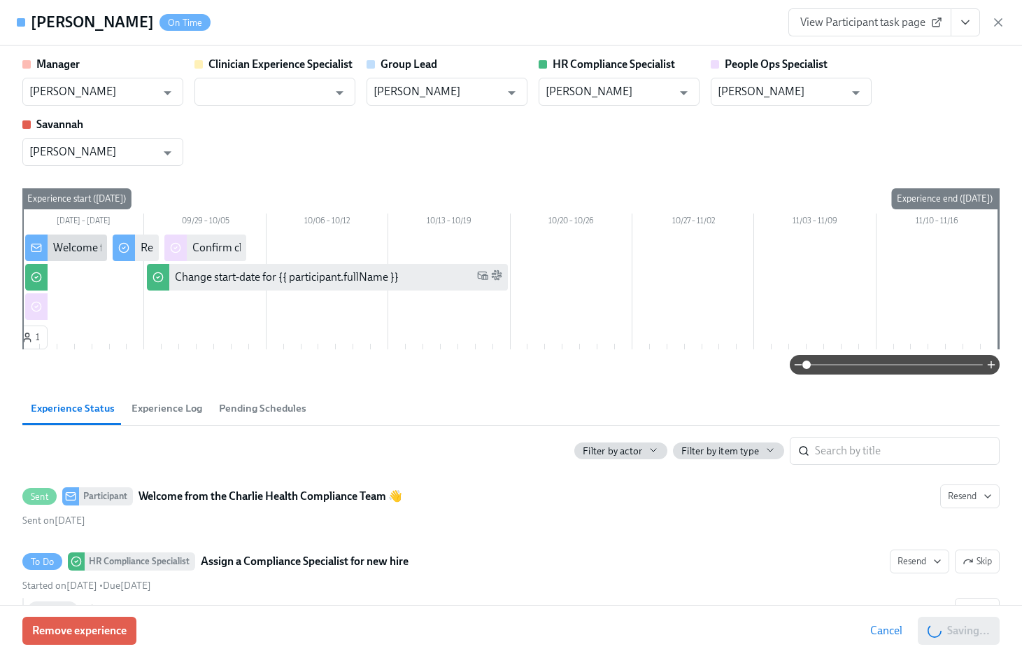
type input "[PERSON_NAME]"
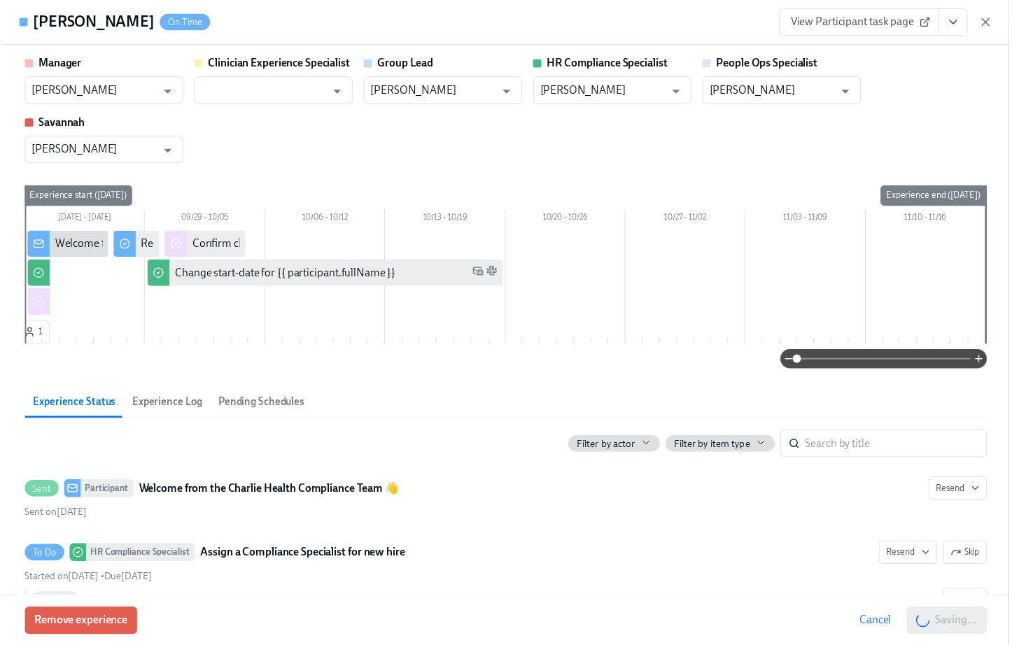
scroll to position [0, 16932]
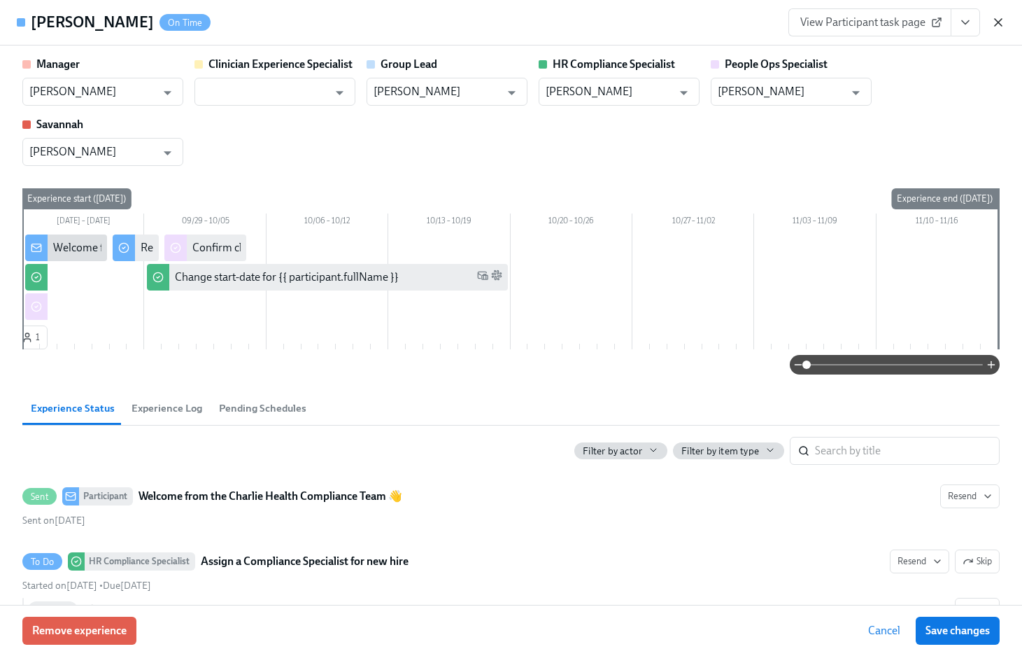
click at [994, 24] on icon "button" at bounding box center [999, 22] width 14 height 14
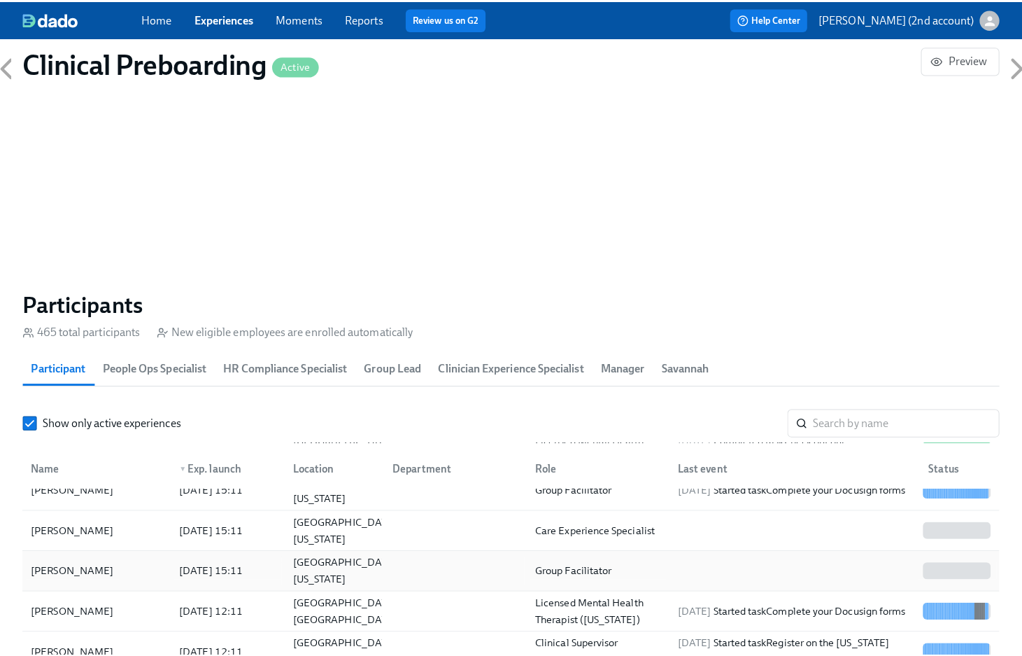
scroll to position [13, 0]
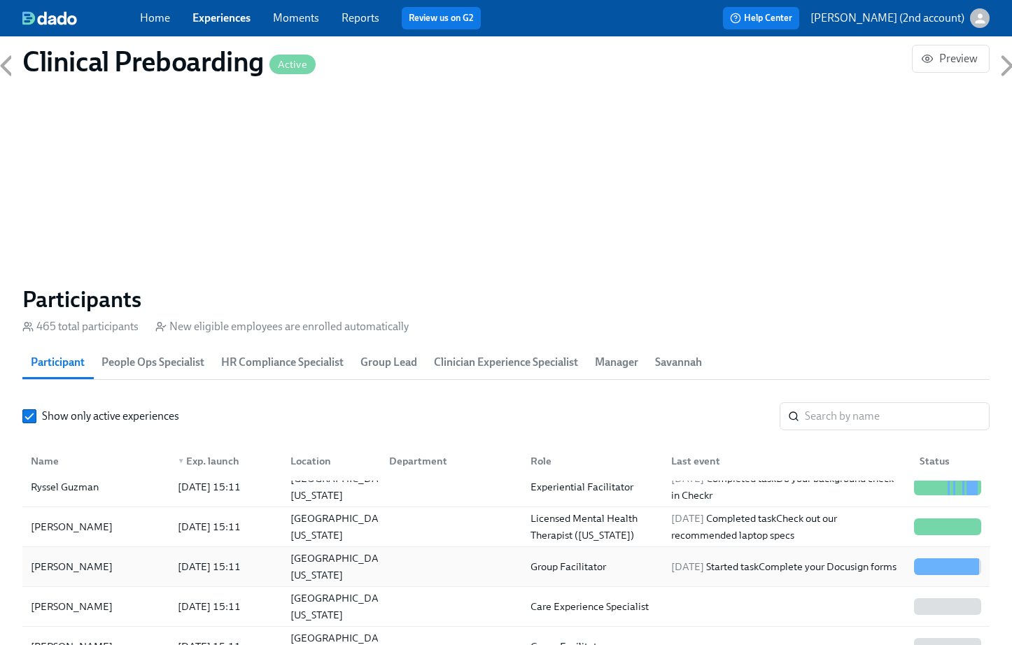
click at [93, 575] on div "[PERSON_NAME]" at bounding box center [95, 567] width 141 height 28
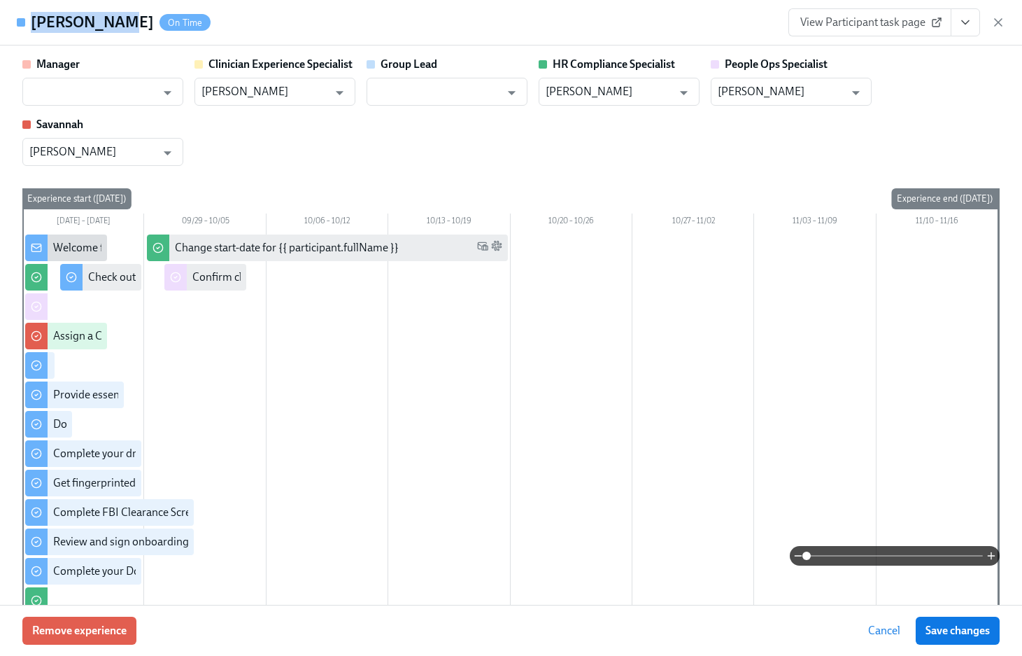
drag, startPoint x: 104, startPoint y: 26, endPoint x: 33, endPoint y: 23, distance: 70.7
click at [33, 23] on h4 "[PERSON_NAME]" at bounding box center [92, 22] width 123 height 21
copy h4 "[PERSON_NAME]"
click at [999, 24] on icon "button" at bounding box center [999, 22] width 14 height 14
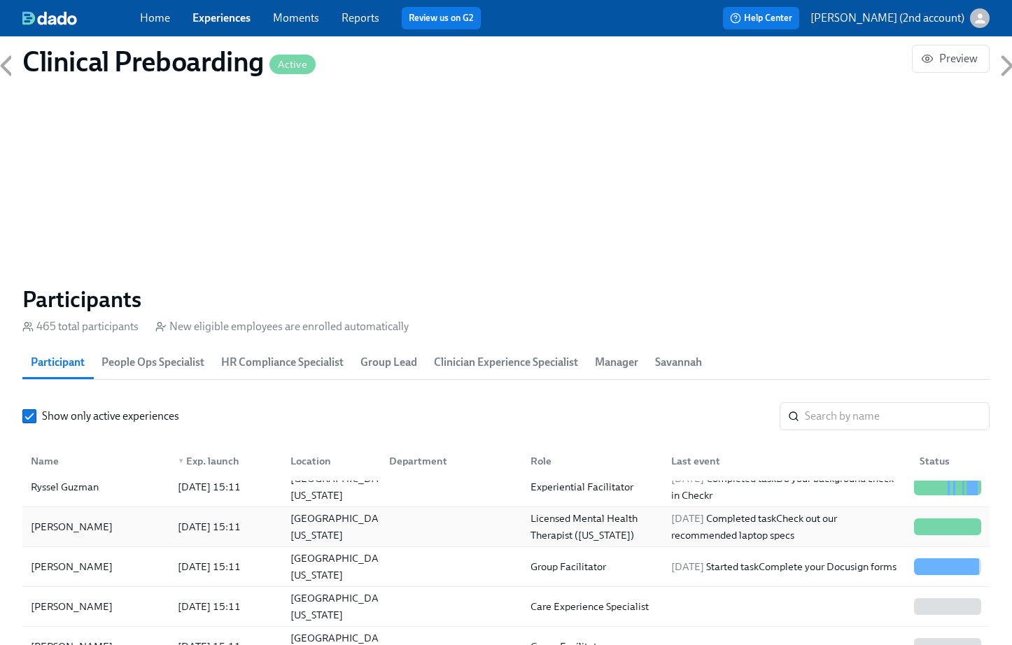
click at [87, 531] on div "[PERSON_NAME]" at bounding box center [71, 526] width 93 height 17
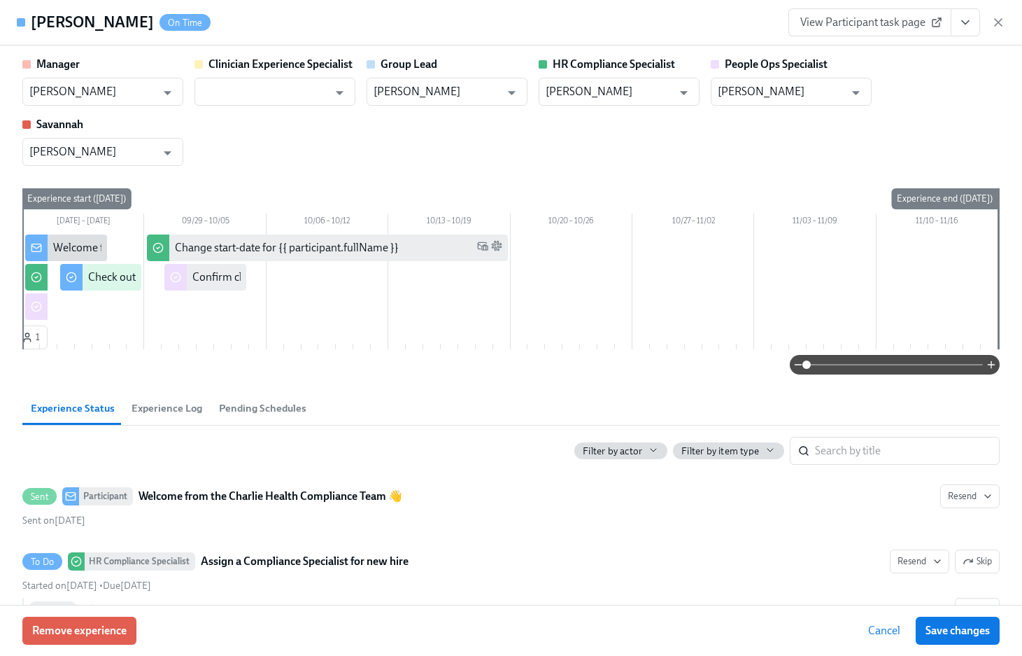
drag, startPoint x: 143, startPoint y: 29, endPoint x: 34, endPoint y: 28, distance: 108.5
click at [34, 28] on h4 "[PERSON_NAME]" at bounding box center [92, 22] width 123 height 21
drag, startPoint x: 30, startPoint y: 27, endPoint x: 144, endPoint y: 25, distance: 114.1
click at [144, 25] on h4 "[PERSON_NAME]" at bounding box center [92, 22] width 123 height 21
copy h4 "[PERSON_NAME]"
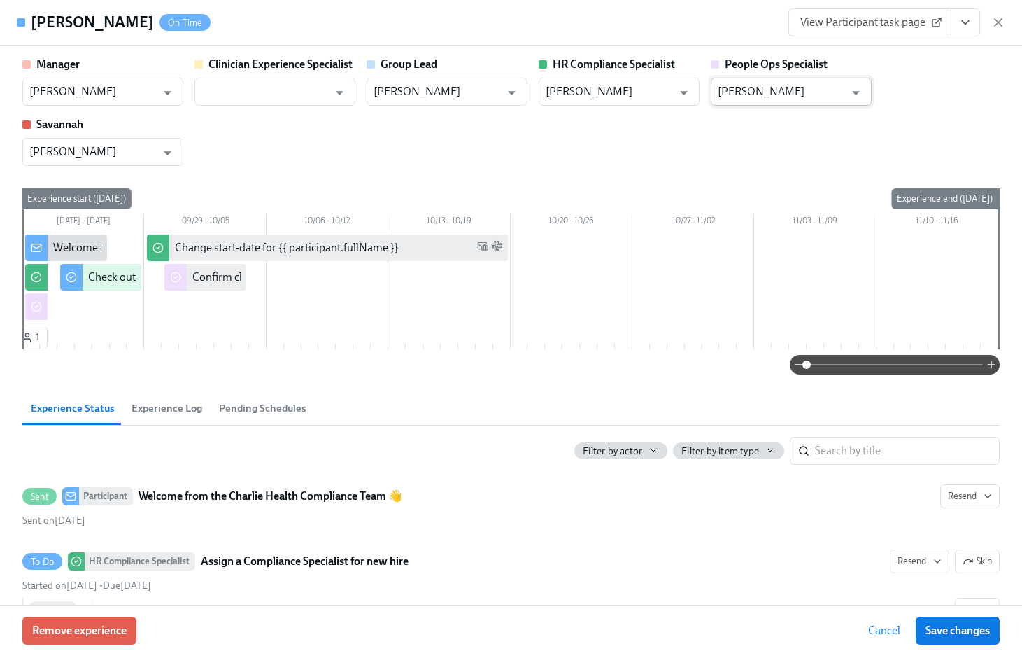
click at [756, 86] on input "[PERSON_NAME]" at bounding box center [781, 92] width 127 height 28
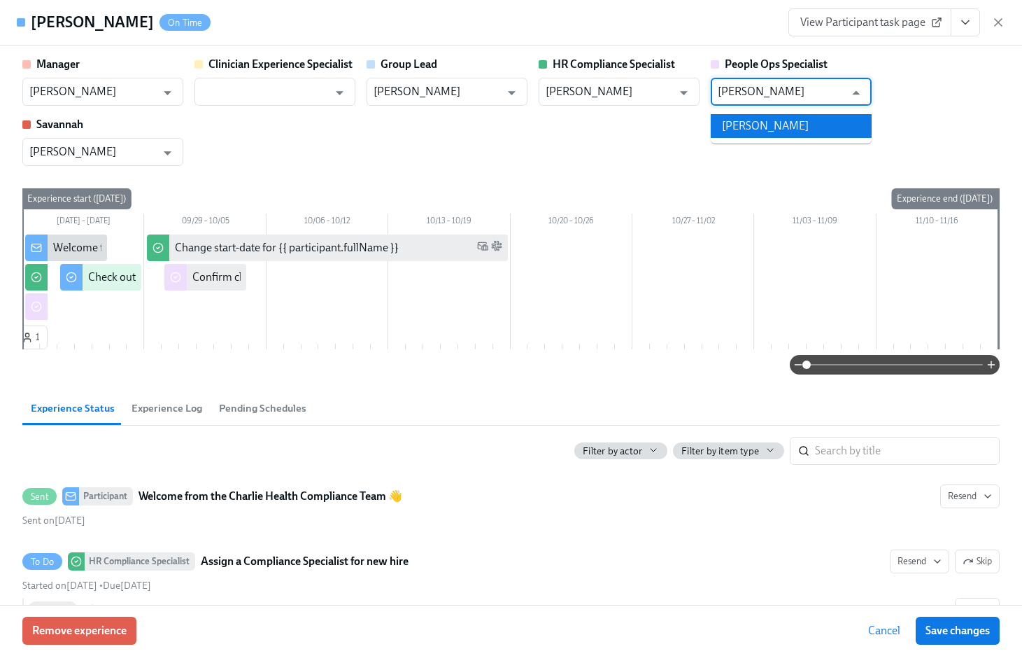
click at [819, 122] on li "Brianna Keach" at bounding box center [791, 126] width 161 height 24
type input "Brianna Keach"
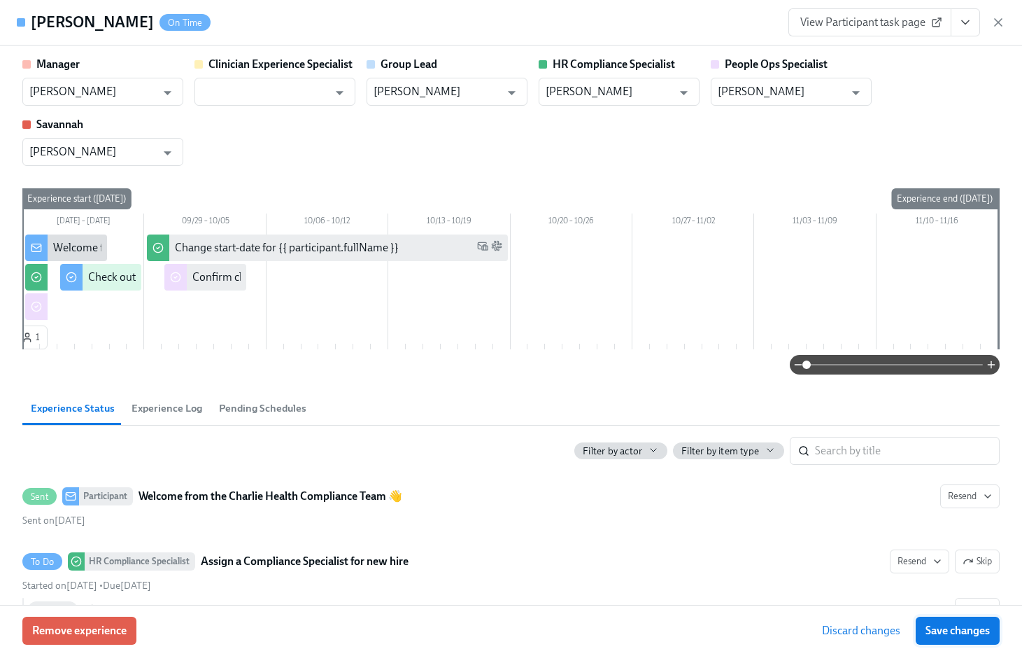
click at [960, 637] on span "Save changes" at bounding box center [958, 630] width 64 height 14
type input "Brianna Keach"
click at [998, 24] on icon "button" at bounding box center [999, 22] width 14 height 14
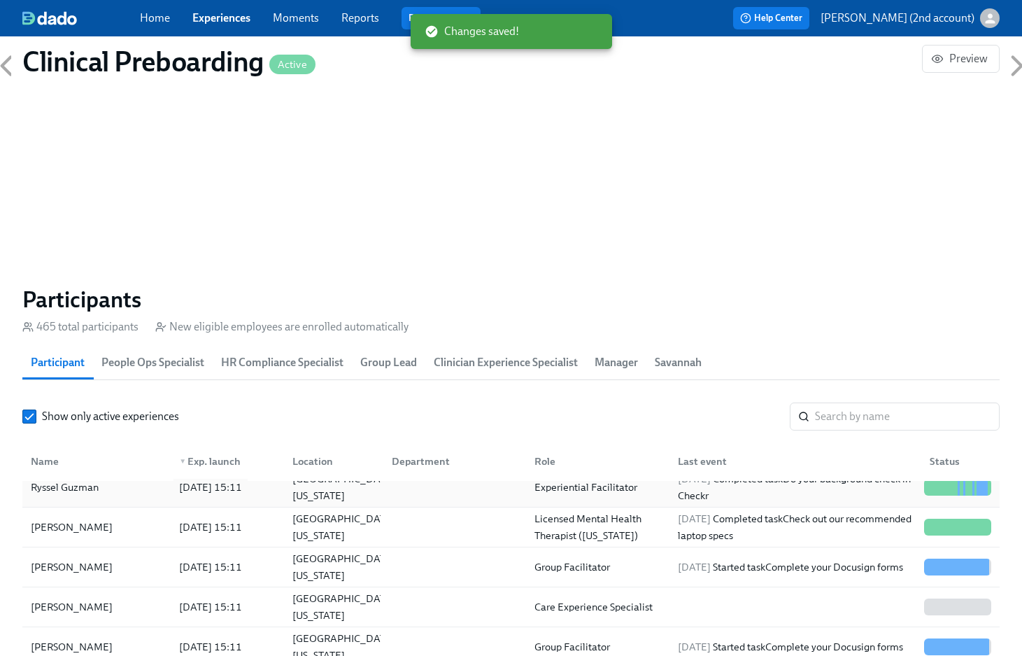
click at [168, 488] on div "[DATE] 15:11" at bounding box center [224, 487] width 113 height 28
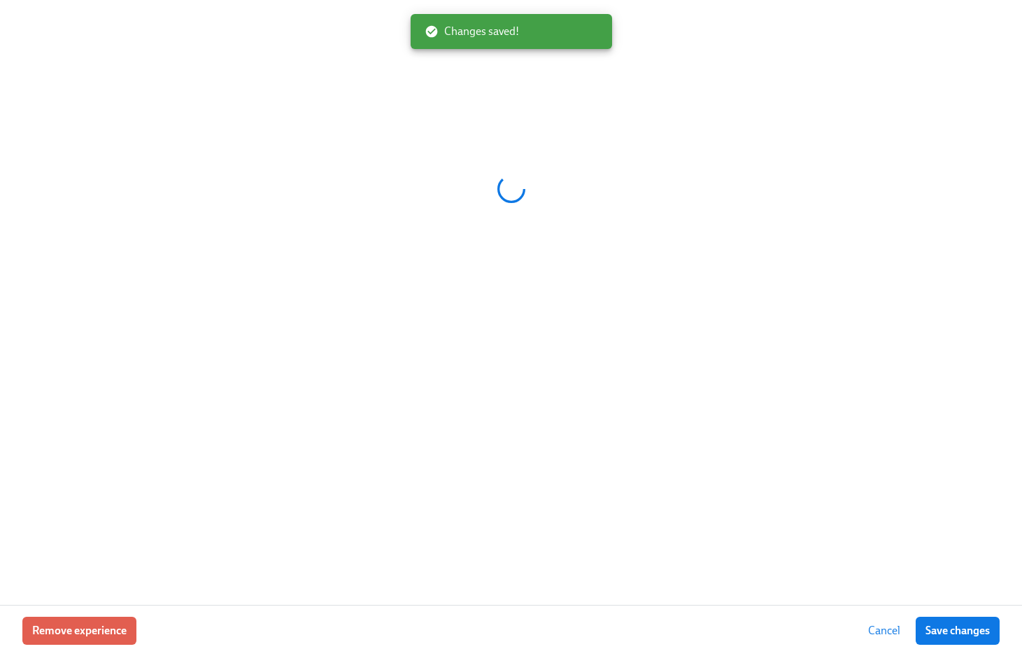
scroll to position [0, 16932]
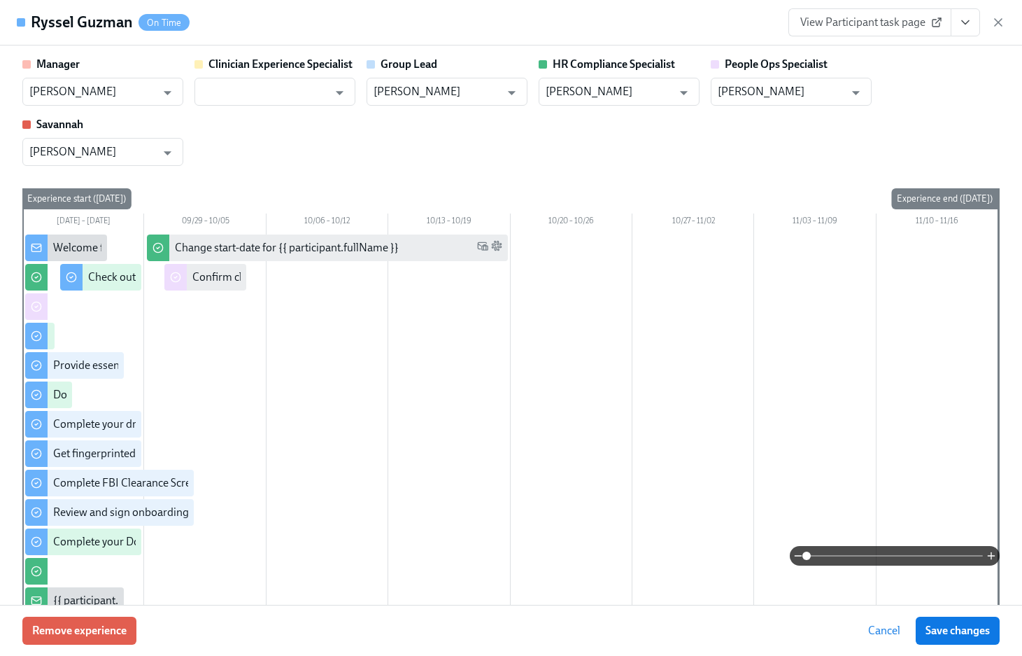
click at [31, 22] on h4 "Ryssel Guzman" at bounding box center [82, 22] width 102 height 21
drag, startPoint x: 88, startPoint y: 22, endPoint x: 211, endPoint y: 183, distance: 202.1
click at [125, 22] on h4 "Ryssel Guzman" at bounding box center [82, 22] width 102 height 21
click at [50, 22] on h4 "Ryssel Guzman" at bounding box center [82, 22] width 102 height 21
click at [73, 23] on h4 "Ryssel Guzman" at bounding box center [82, 22] width 102 height 21
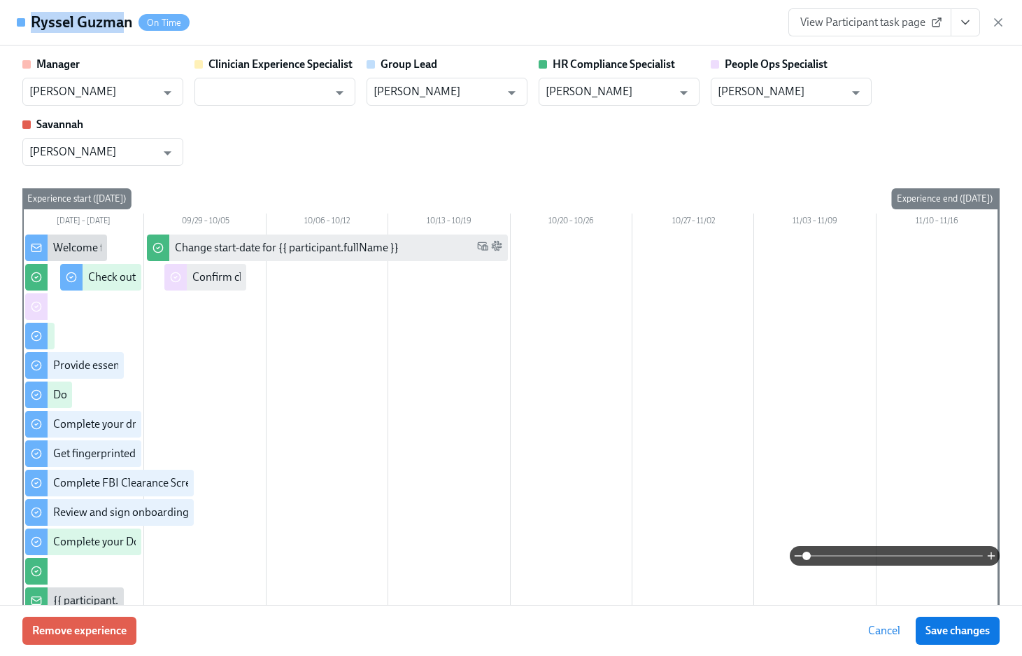
drag, startPoint x: 31, startPoint y: 24, endPoint x: 126, endPoint y: 24, distance: 94.5
click at [126, 24] on h4 "Ryssel Guzman" at bounding box center [82, 22] width 102 height 21
click at [776, 93] on input "[PERSON_NAME]" at bounding box center [781, 92] width 127 height 28
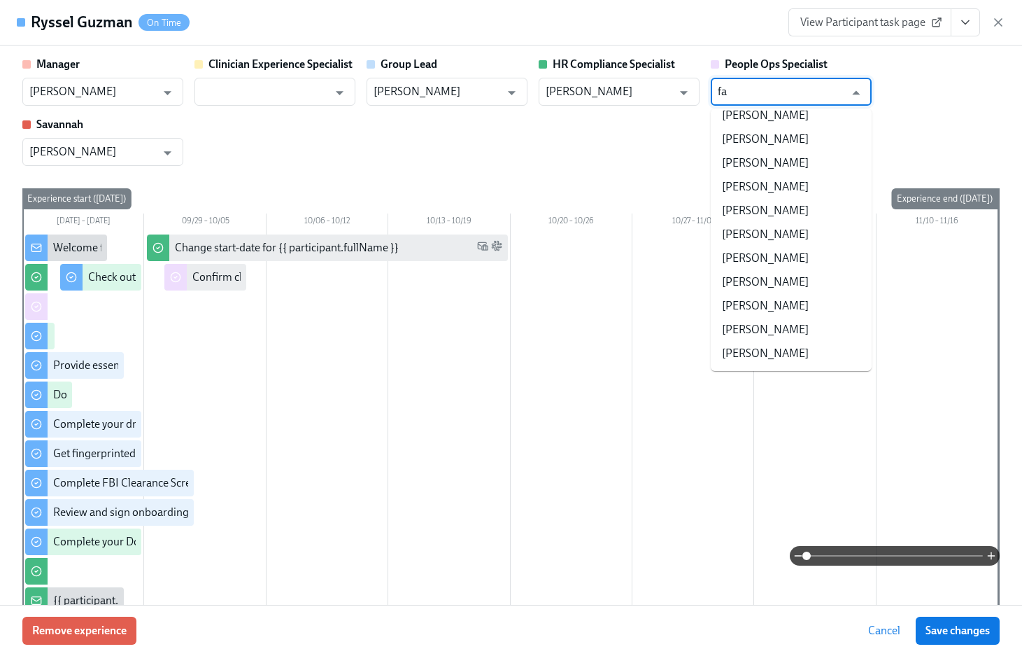
scroll to position [0, 0]
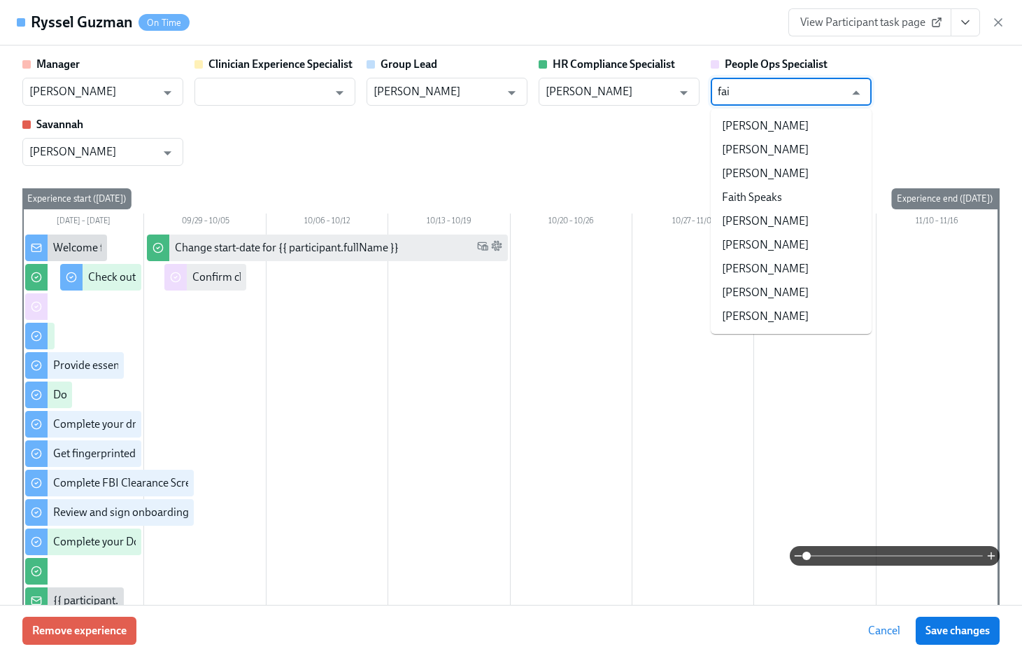
type input "fain"
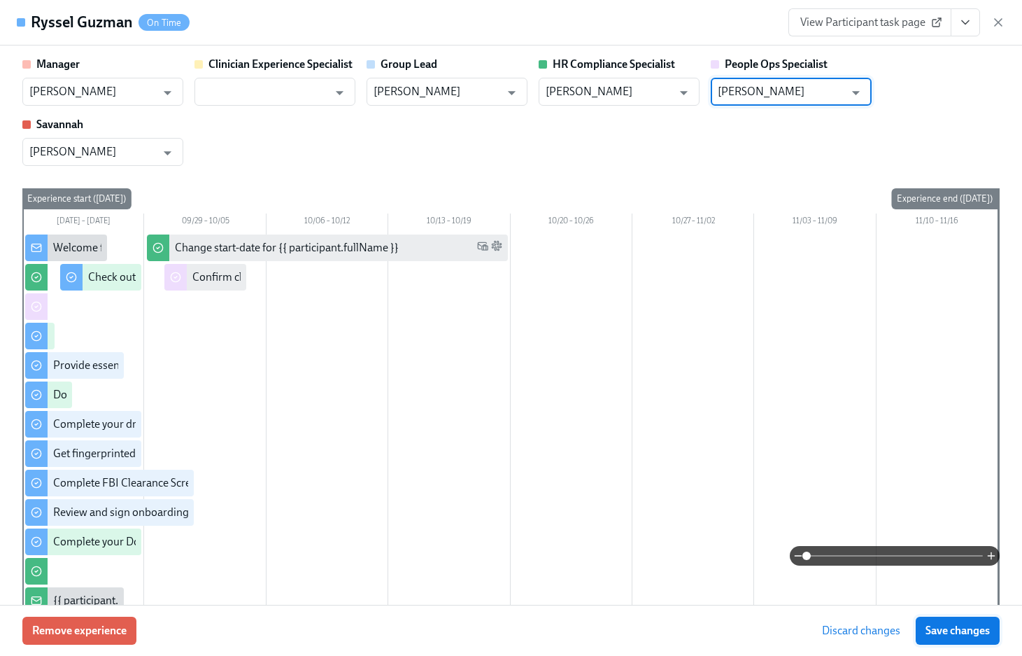
type input "[PERSON_NAME]"
click at [950, 621] on button "Save changes" at bounding box center [958, 630] width 84 height 28
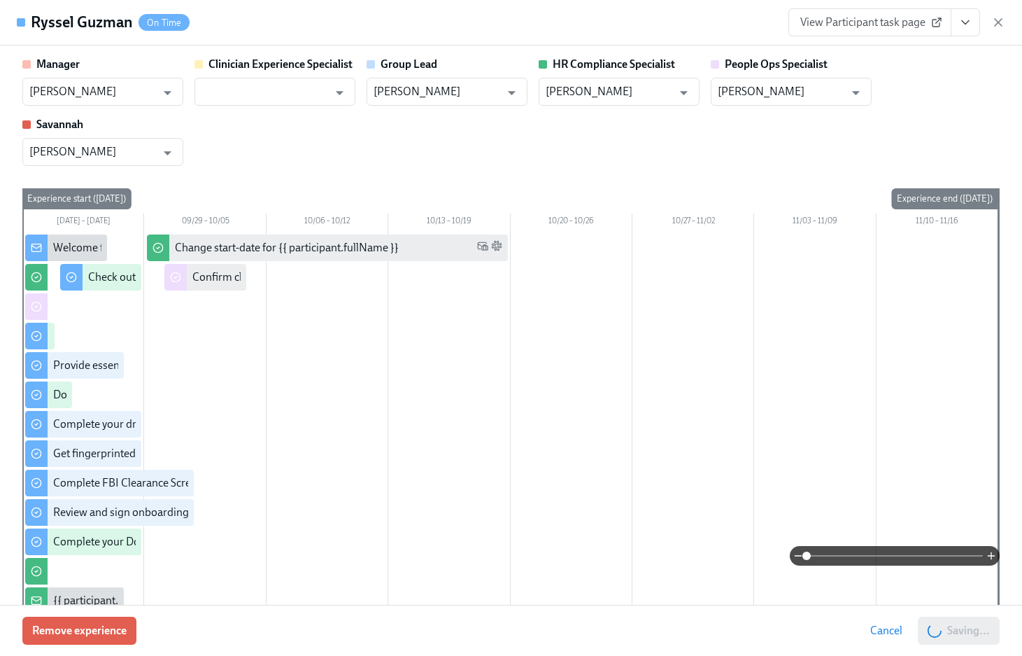
type input "[PERSON_NAME]"
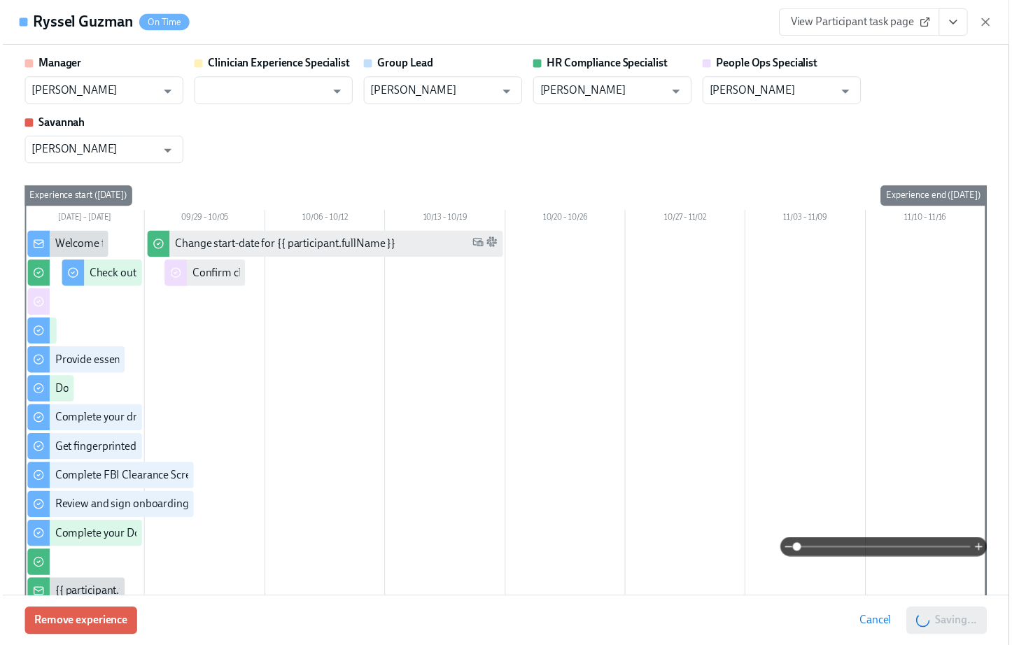
scroll to position [13, 0]
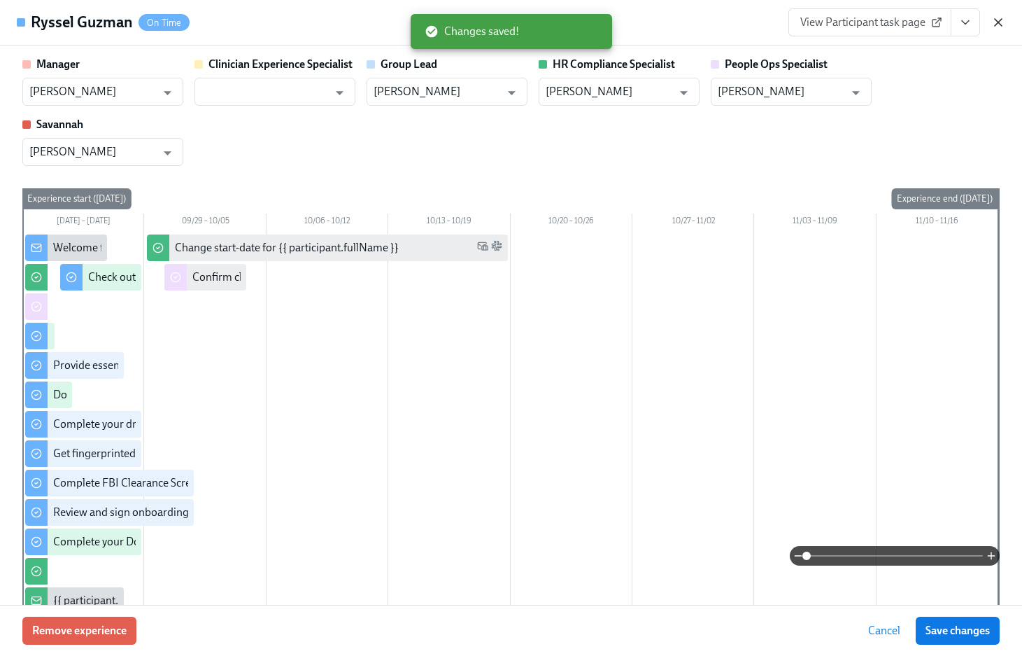
click at [1001, 24] on icon "button" at bounding box center [998, 22] width 7 height 7
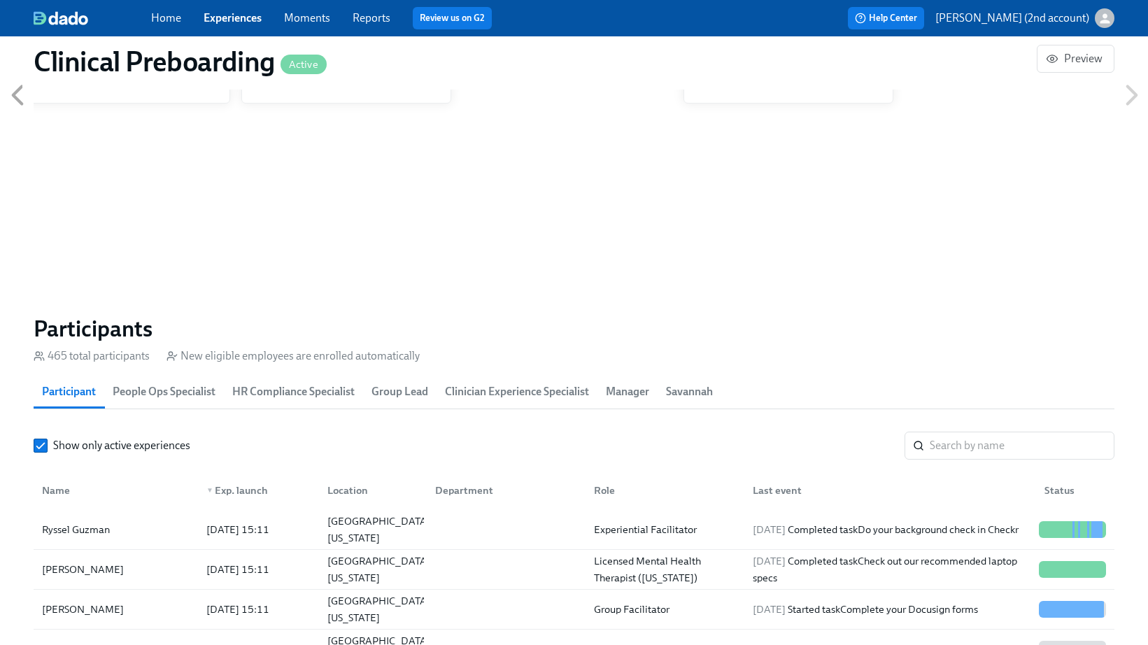
scroll to position [0, 16818]
